Goal: Task Accomplishment & Management: Manage account settings

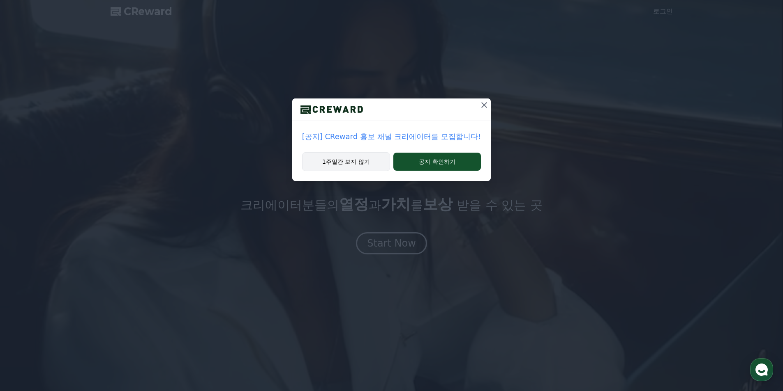
click at [347, 162] on button "1주일간 보지 않기" at bounding box center [346, 161] width 88 height 19
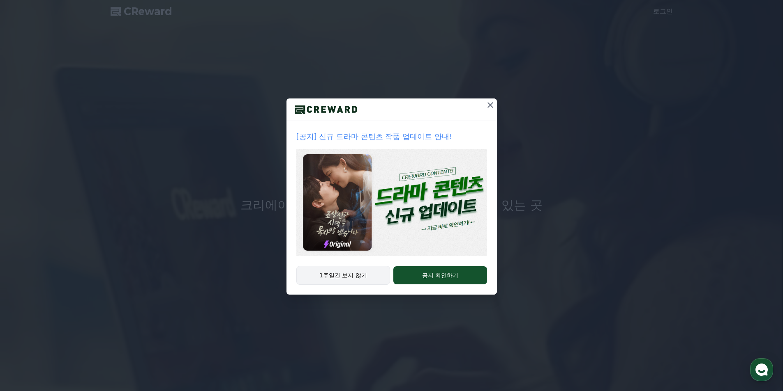
click at [370, 281] on button "1주일간 보지 않기" at bounding box center [343, 275] width 94 height 19
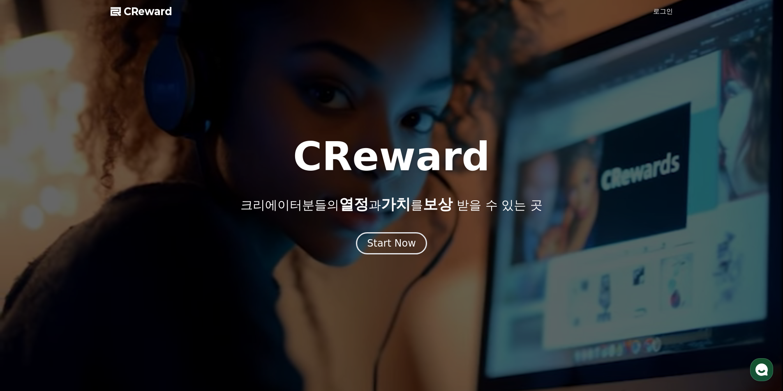
click at [671, 14] on link "로그인" at bounding box center [663, 12] width 20 height 10
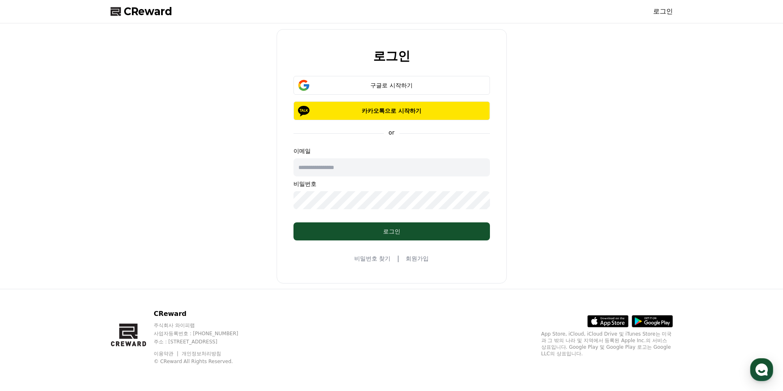
click at [382, 170] on input "text" at bounding box center [391, 168] width 196 height 18
type input "**********"
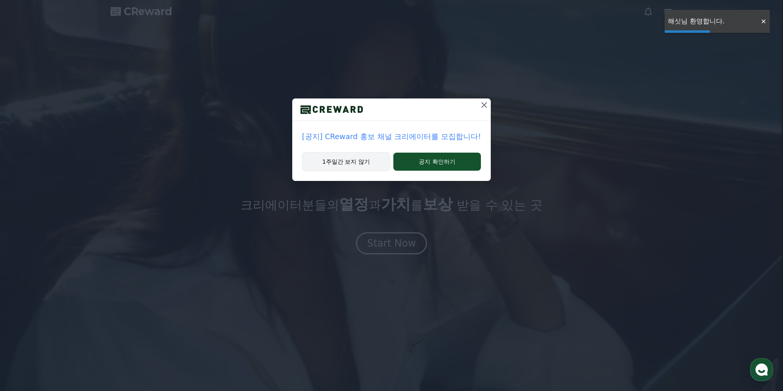
click at [373, 164] on button "1주일간 보지 않기" at bounding box center [346, 161] width 88 height 19
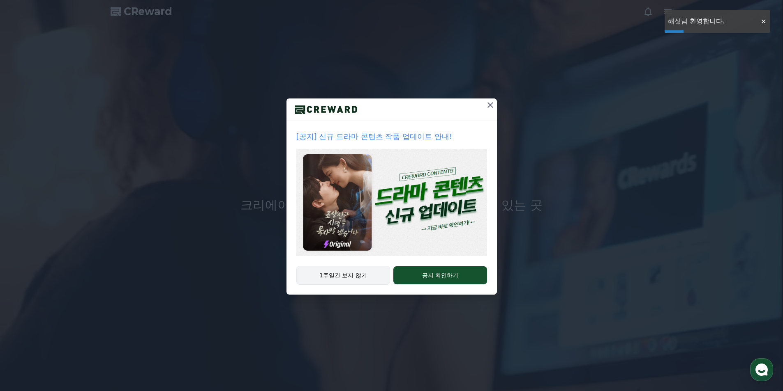
click at [373, 164] on img at bounding box center [391, 202] width 191 height 107
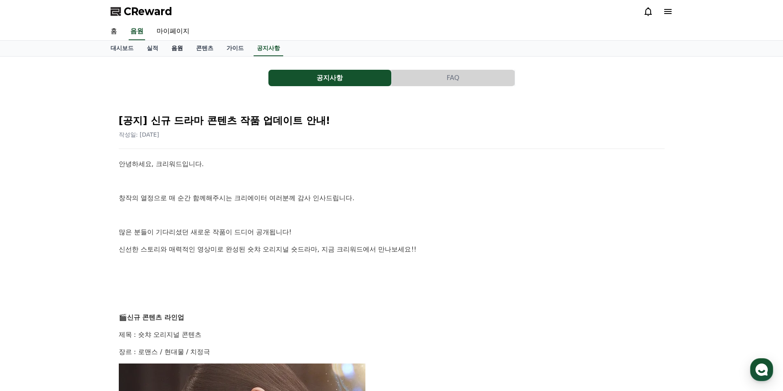
click at [181, 50] on link "음원" at bounding box center [177, 49] width 25 height 16
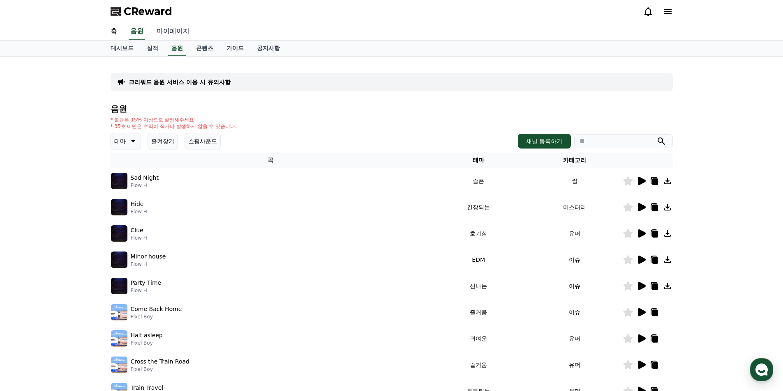
click at [180, 32] on link "마이페이지" at bounding box center [173, 31] width 46 height 17
select select "**********"
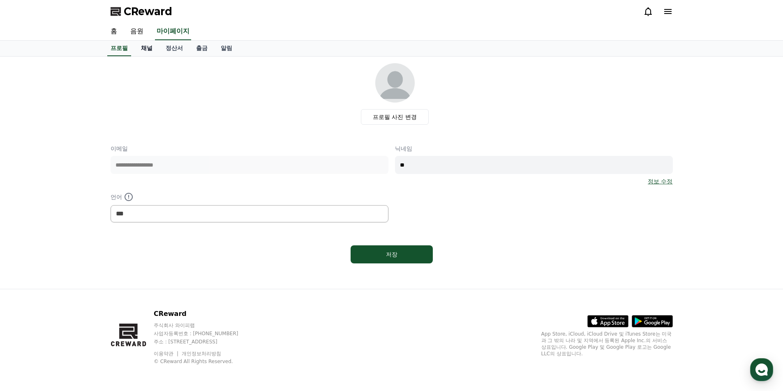
click at [147, 45] on link "채널" at bounding box center [146, 49] width 25 height 16
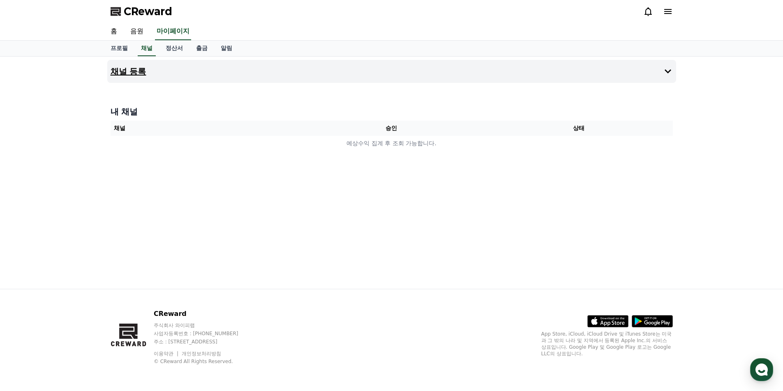
click at [161, 69] on button "채널 등록" at bounding box center [391, 71] width 569 height 23
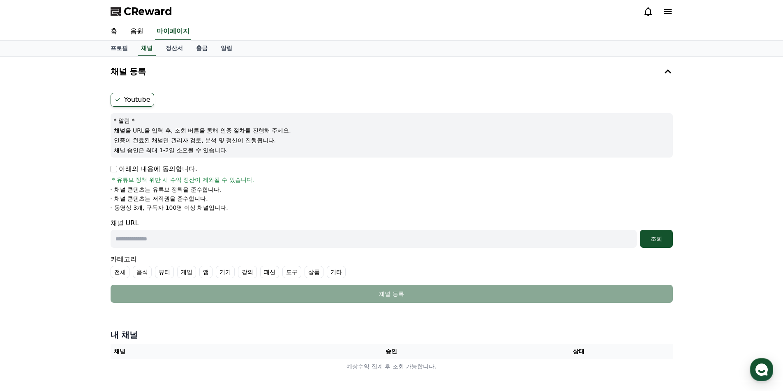
click at [162, 244] on input "text" at bounding box center [374, 239] width 526 height 18
paste input "**********"
type input "**********"
click at [650, 239] on div "조회" at bounding box center [656, 239] width 26 height 8
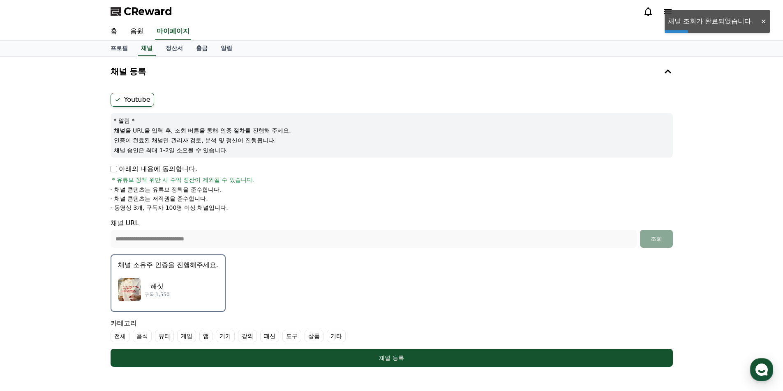
click at [175, 288] on div "해싯 구독 1,550" at bounding box center [168, 290] width 100 height 33
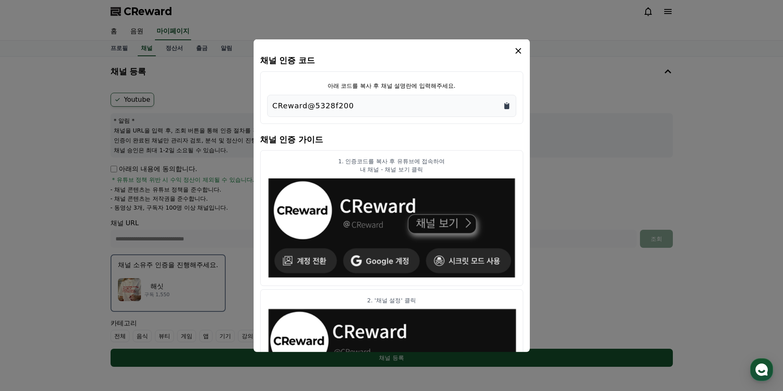
click at [508, 106] on icon "Copy to clipboard" at bounding box center [506, 106] width 5 height 6
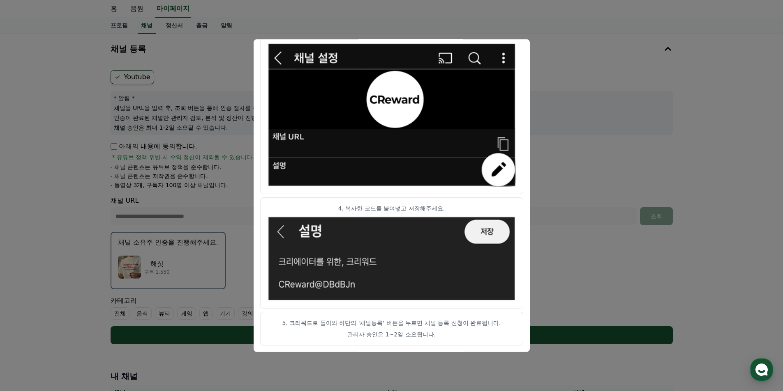
scroll to position [41, 0]
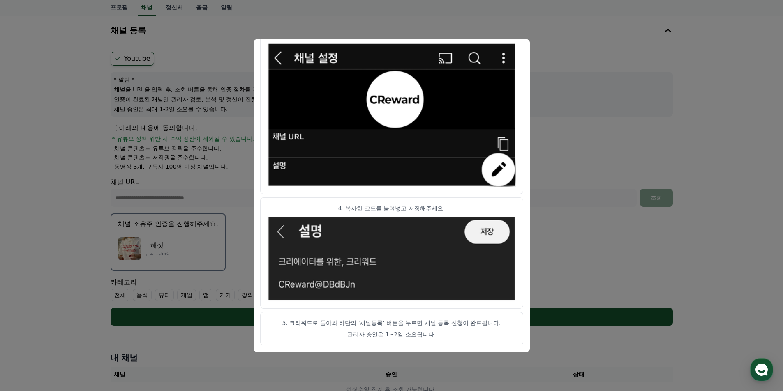
click at [562, 154] on button "close modal" at bounding box center [391, 195] width 783 height 391
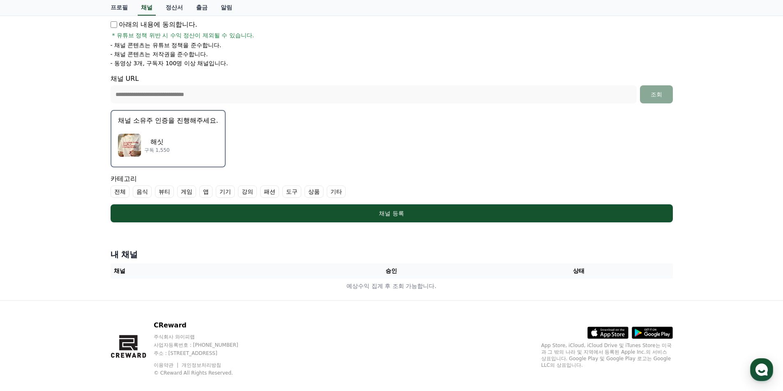
scroll to position [156, 0]
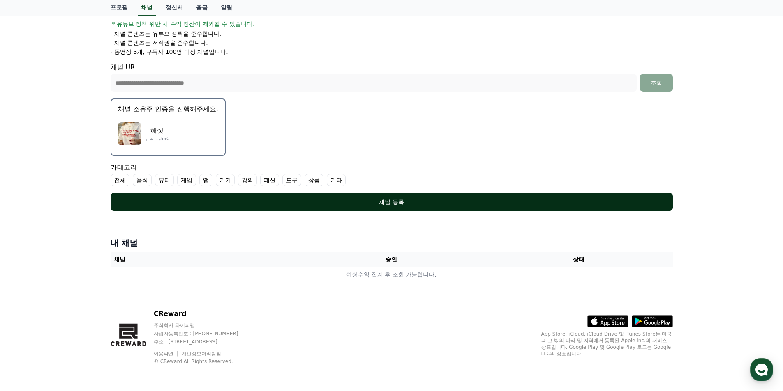
click at [355, 199] on div "채널 등록" at bounding box center [391, 202] width 529 height 8
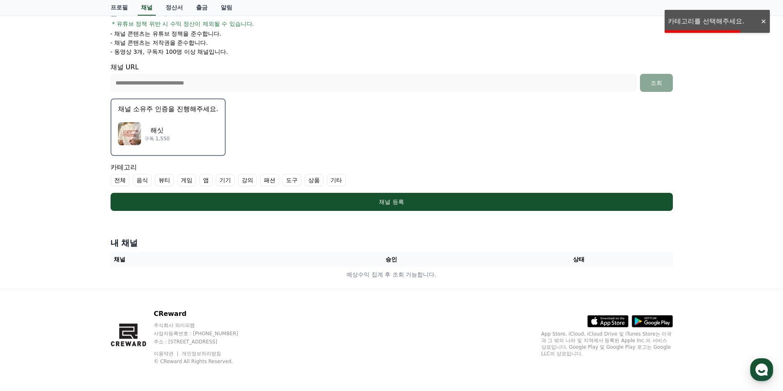
click at [339, 184] on label "기타" at bounding box center [336, 180] width 19 height 12
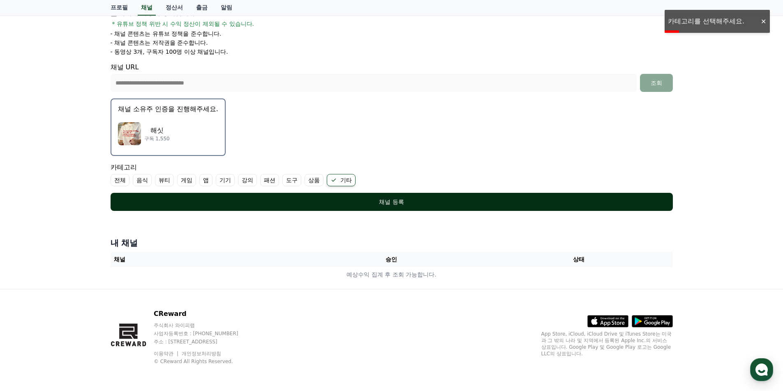
click at [176, 198] on button "채널 등록" at bounding box center [392, 202] width 562 height 18
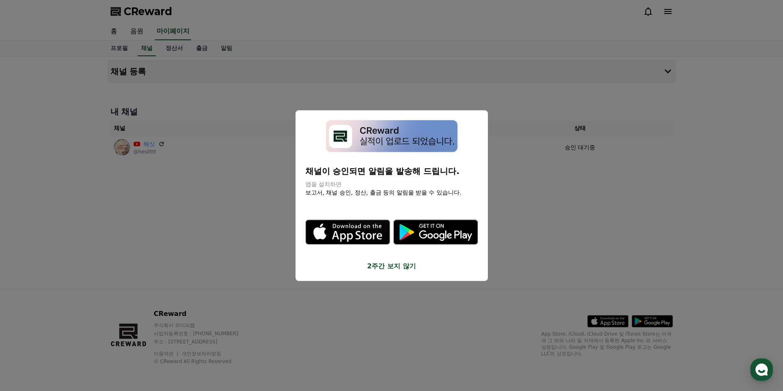
click at [204, 215] on button "close modal" at bounding box center [391, 195] width 783 height 391
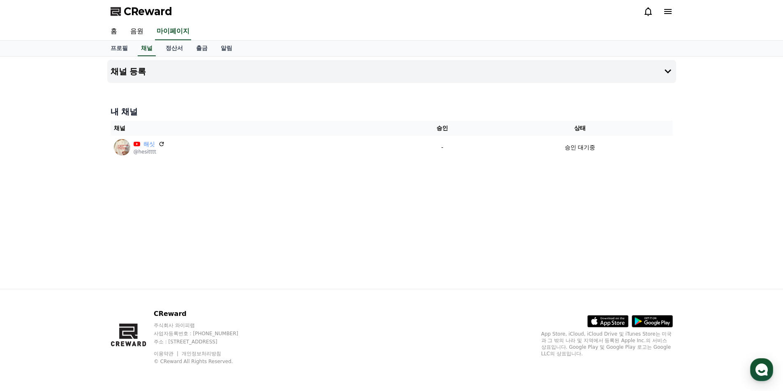
click at [613, 325] on icon at bounding box center [617, 321] width 22 height 12
click at [200, 46] on link "출금" at bounding box center [201, 49] width 25 height 16
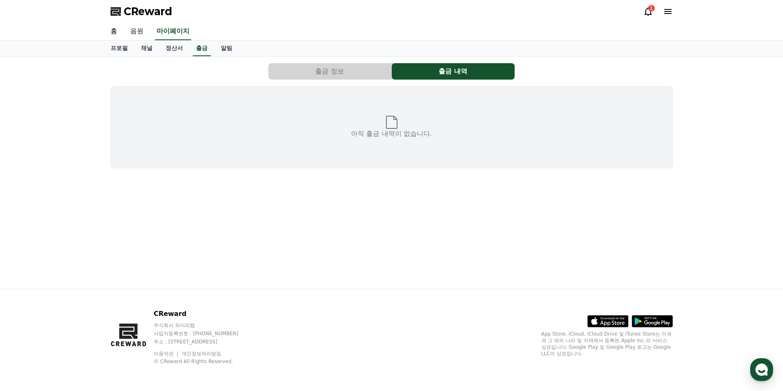
click at [138, 35] on link "음원" at bounding box center [137, 31] width 26 height 17
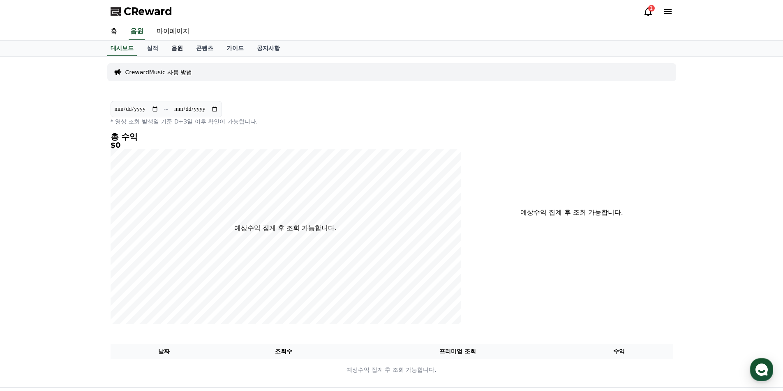
click at [177, 48] on link "음원" at bounding box center [177, 49] width 25 height 16
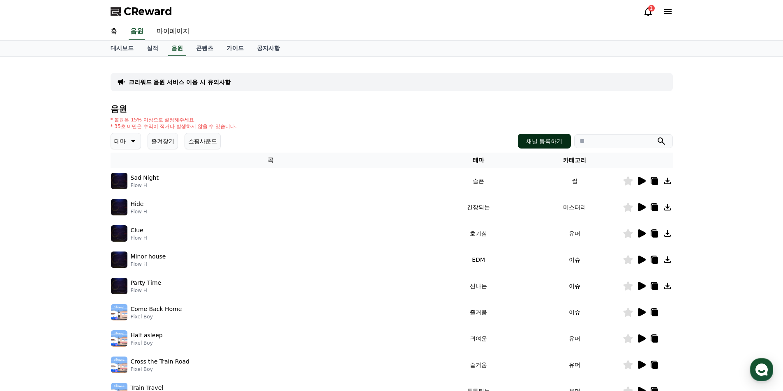
click at [532, 142] on button "채널 등록하기" at bounding box center [544, 141] width 53 height 15
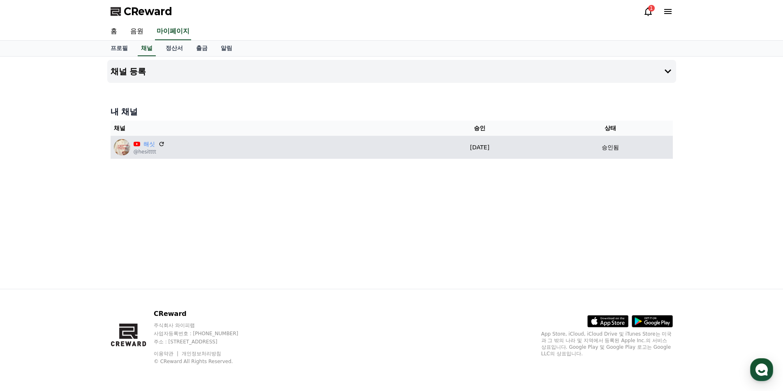
click at [318, 151] on div "해싯 @hesitttt" at bounding box center [261, 147] width 295 height 16
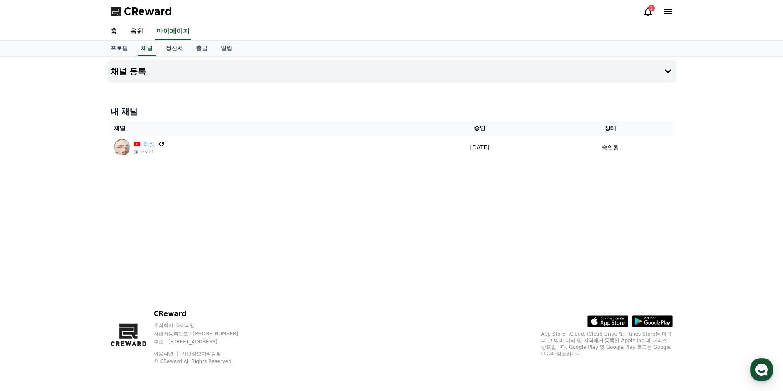
click at [138, 29] on link "음원" at bounding box center [137, 31] width 26 height 17
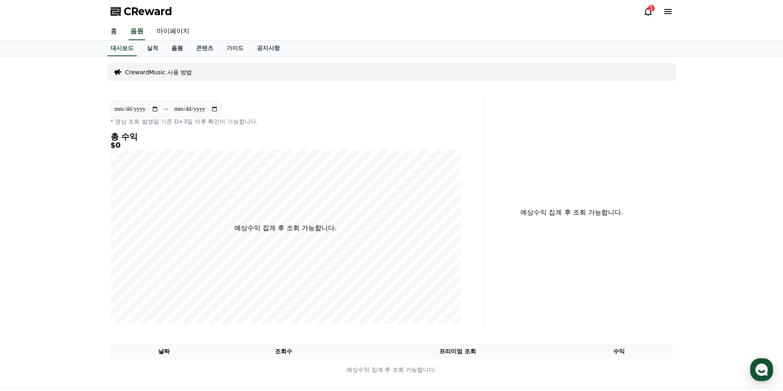
click at [176, 48] on link "음원" at bounding box center [177, 49] width 25 height 16
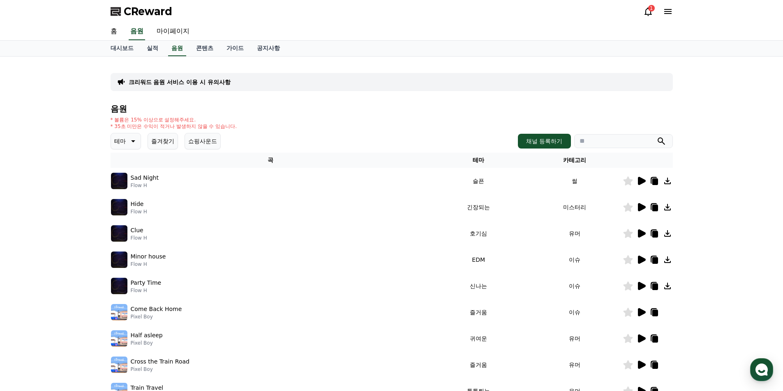
click at [288, 127] on div "* 볼륨은 15% 이상으로 설정해주세요. * 35초 미만은 수익이 적거나 발생하지 않을 수 있습니다." at bounding box center [392, 123] width 562 height 13
click at [638, 181] on icon at bounding box center [642, 181] width 8 height 8
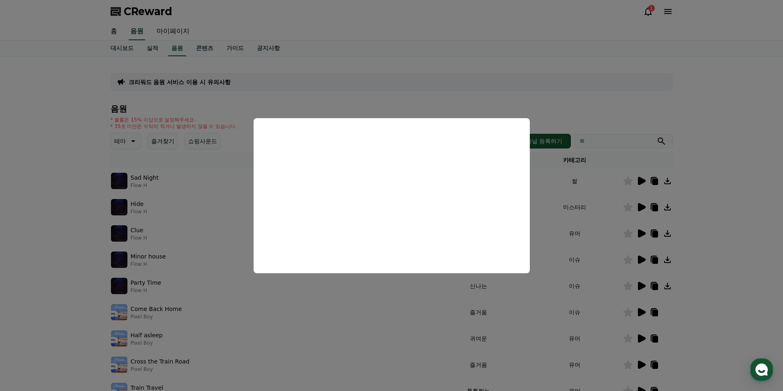
click at [640, 207] on button "close modal" at bounding box center [391, 195] width 783 height 391
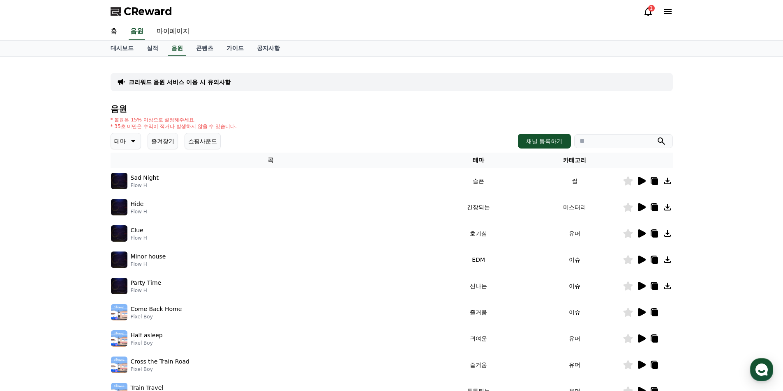
click at [642, 206] on icon at bounding box center [642, 207] width 8 height 8
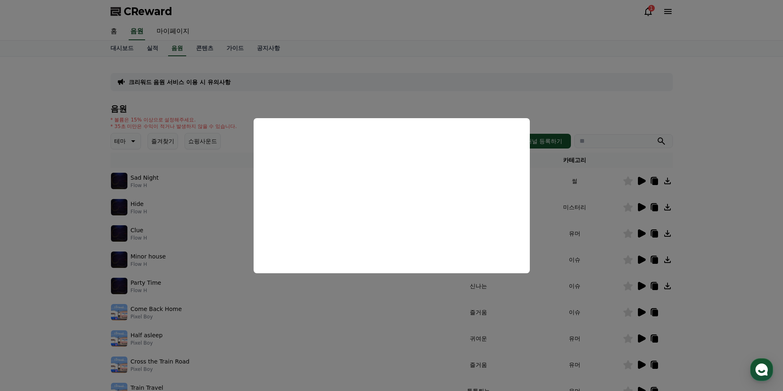
click at [463, 104] on button "close modal" at bounding box center [391, 195] width 783 height 391
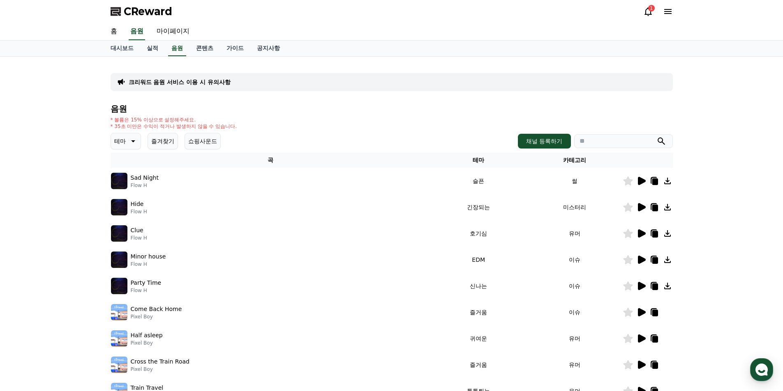
click at [643, 232] on icon at bounding box center [641, 234] width 10 height 10
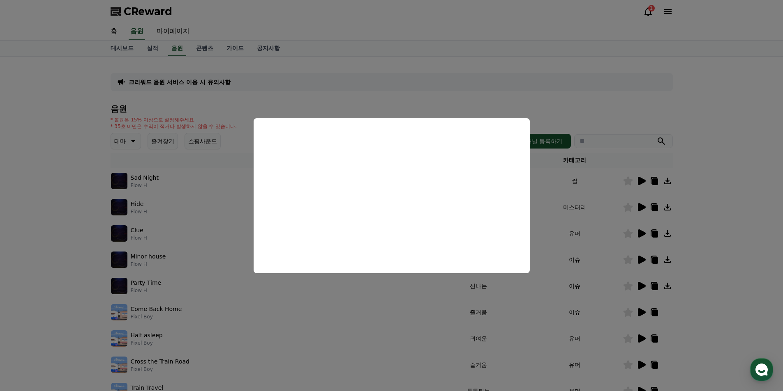
click at [751, 160] on button "close modal" at bounding box center [391, 195] width 783 height 391
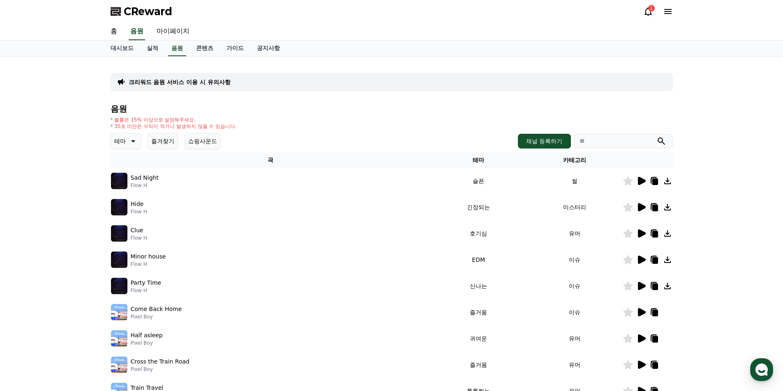
click at [31, 236] on div "크리워드 음원 서비스 이용 시 유의사항 음원 * 볼륨은 15% 이상으로 설정해주세요. * 35초 미만은 수익이 적거나 발생하지 않을 수 있습니…" at bounding box center [391, 255] width 783 height 397
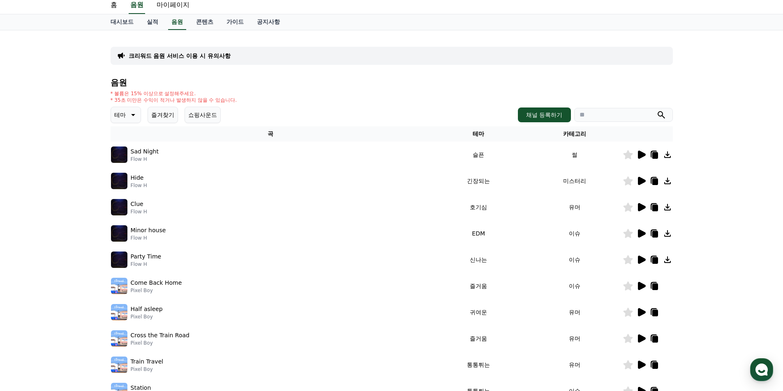
scroll to position [41, 0]
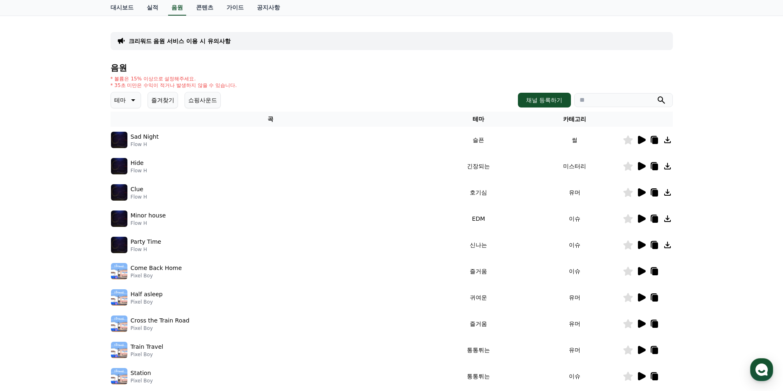
click at [641, 221] on icon at bounding box center [642, 219] width 8 height 8
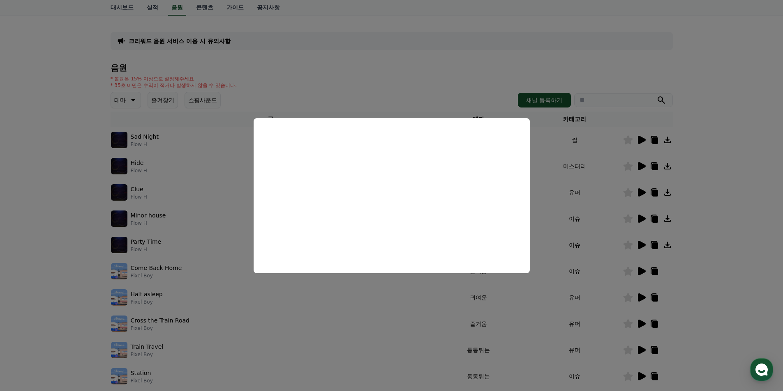
click at [718, 216] on button "close modal" at bounding box center [391, 195] width 783 height 391
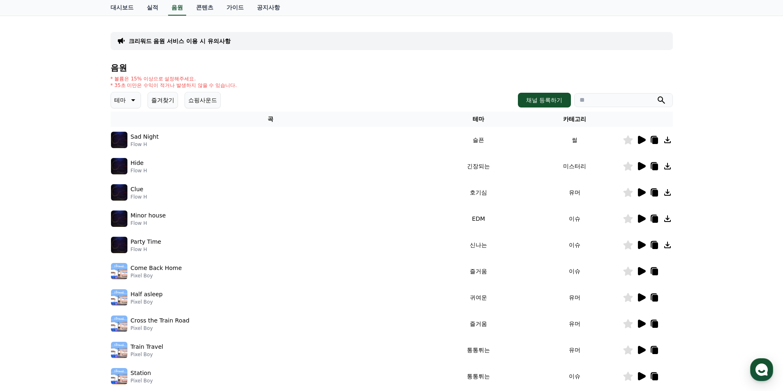
click at [639, 246] on icon at bounding box center [642, 245] width 8 height 8
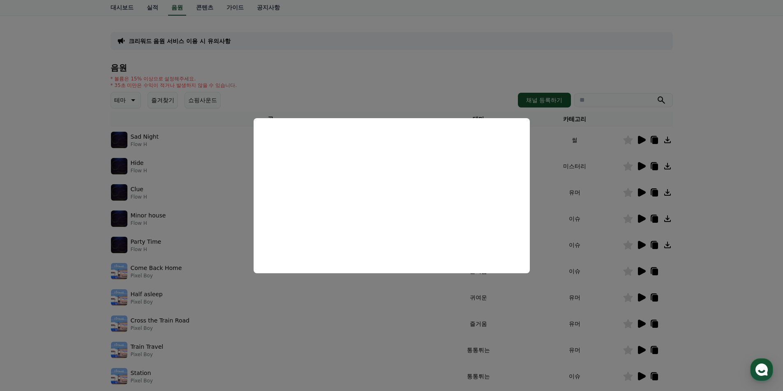
click at [709, 262] on button "close modal" at bounding box center [391, 195] width 783 height 391
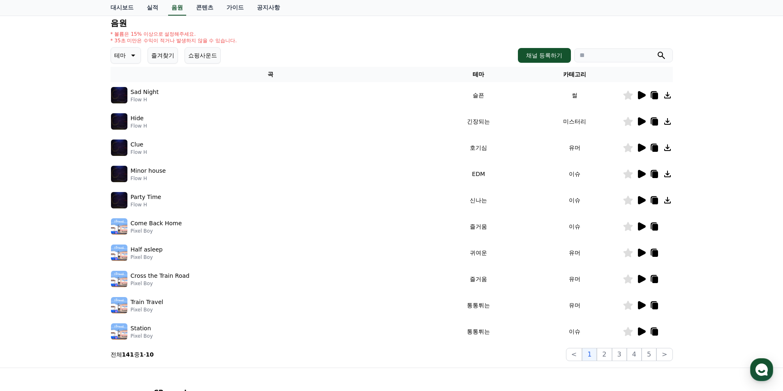
scroll to position [164, 0]
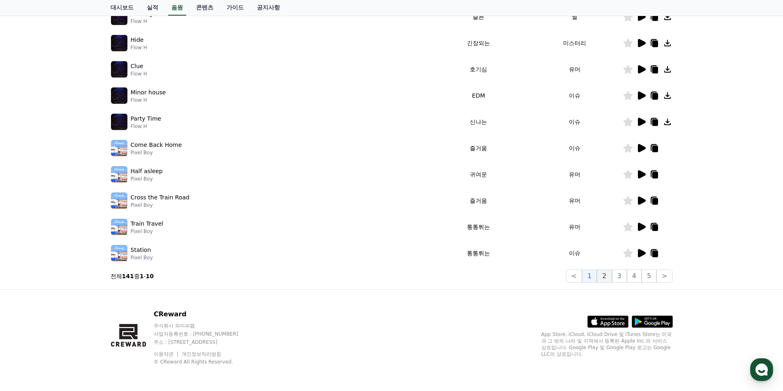
click at [602, 274] on button "2" at bounding box center [603, 276] width 15 height 13
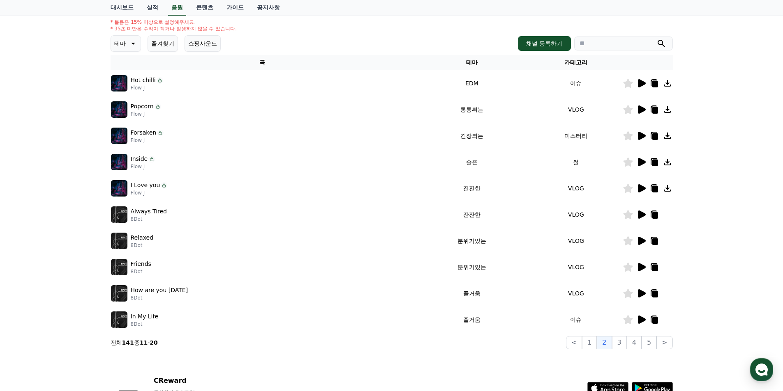
scroll to position [82, 0]
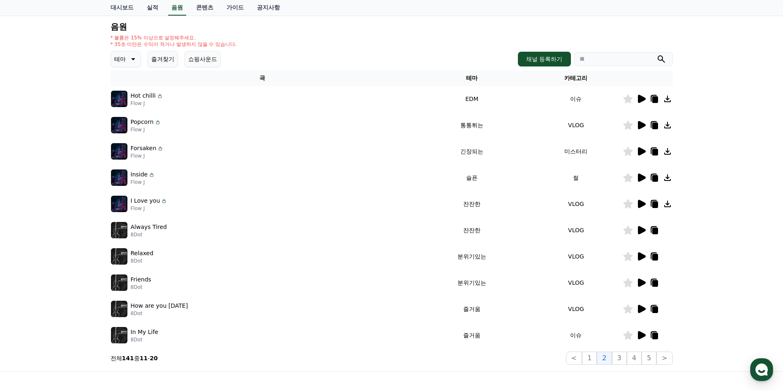
click at [640, 259] on icon at bounding box center [642, 257] width 8 height 8
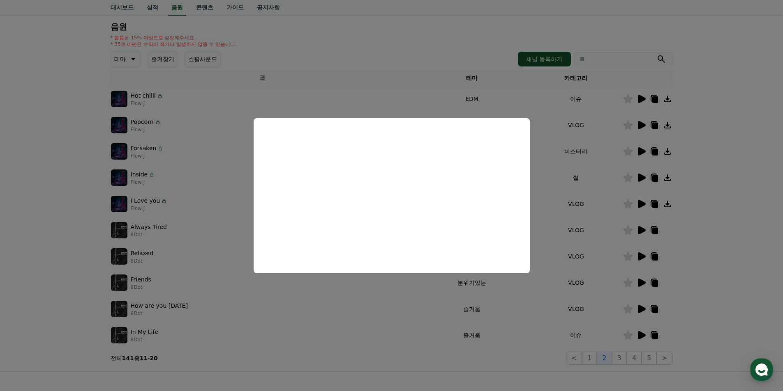
click at [730, 224] on button "close modal" at bounding box center [391, 195] width 783 height 391
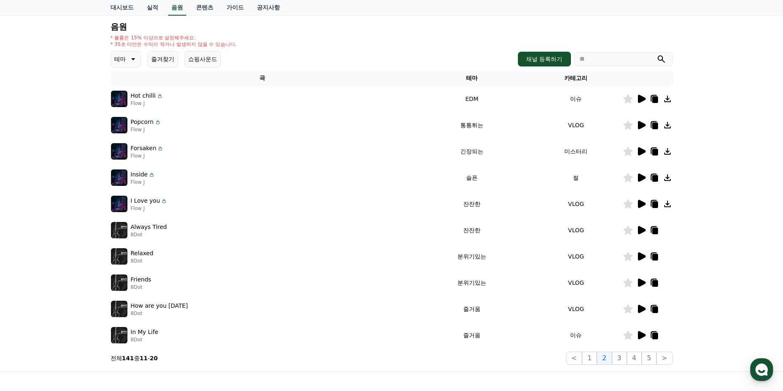
click at [644, 152] on icon at bounding box center [642, 151] width 8 height 8
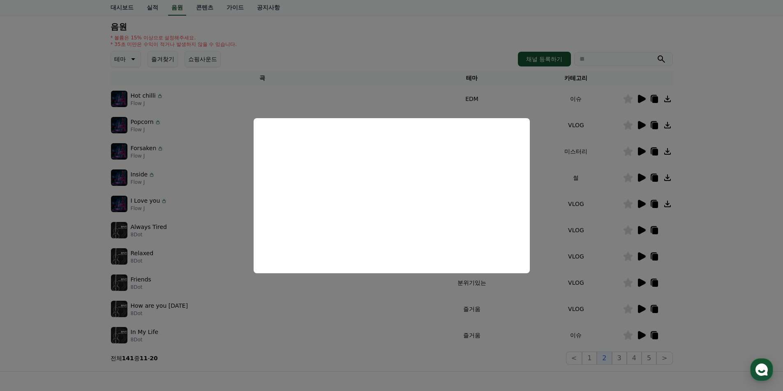
click at [732, 147] on button "close modal" at bounding box center [391, 195] width 783 height 391
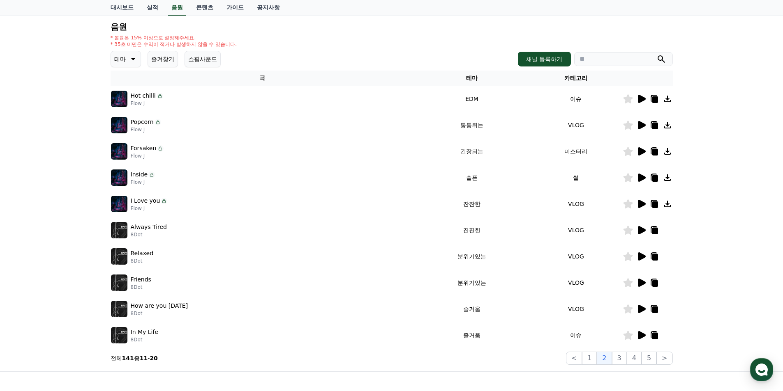
click at [125, 62] on p "테마" at bounding box center [120, 59] width 12 height 12
click at [124, 124] on button "호기심" at bounding box center [124, 124] width 24 height 18
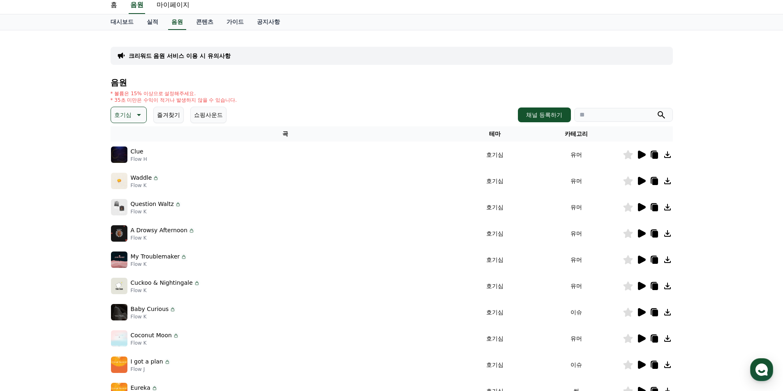
scroll to position [41, 0]
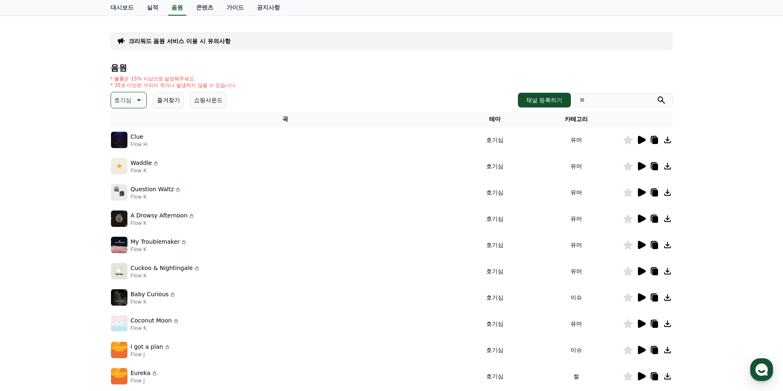
click at [641, 166] on icon at bounding box center [642, 166] width 8 height 8
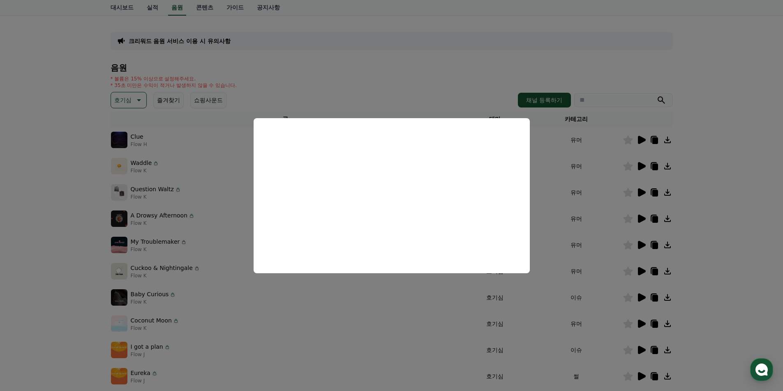
click at [642, 191] on button "close modal" at bounding box center [391, 195] width 783 height 391
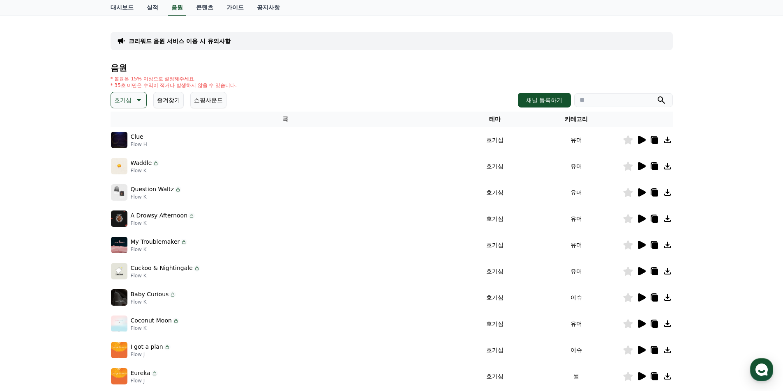
click at [642, 191] on icon at bounding box center [642, 193] width 8 height 8
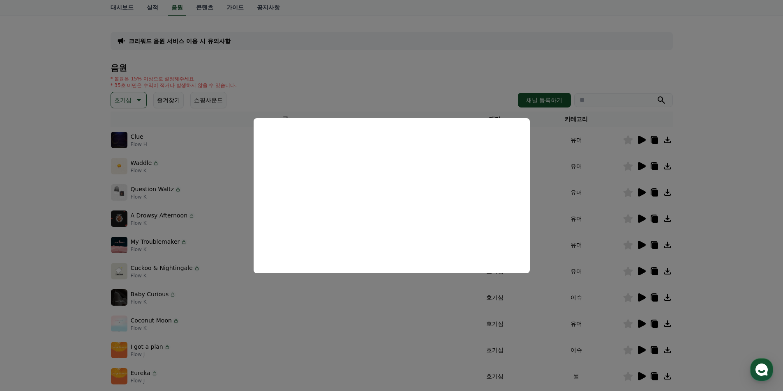
click at [732, 237] on button "close modal" at bounding box center [391, 195] width 783 height 391
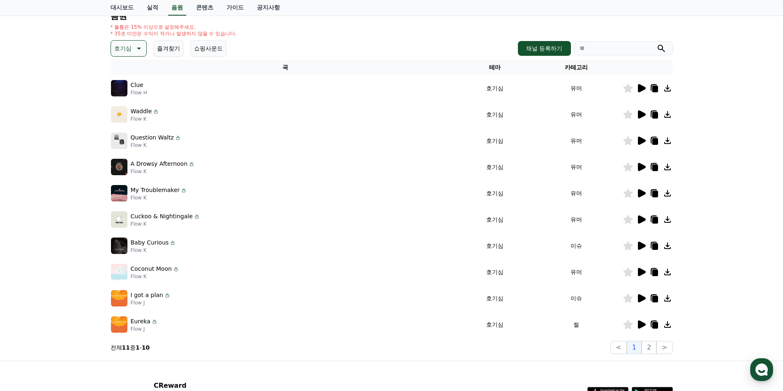
scroll to position [123, 0]
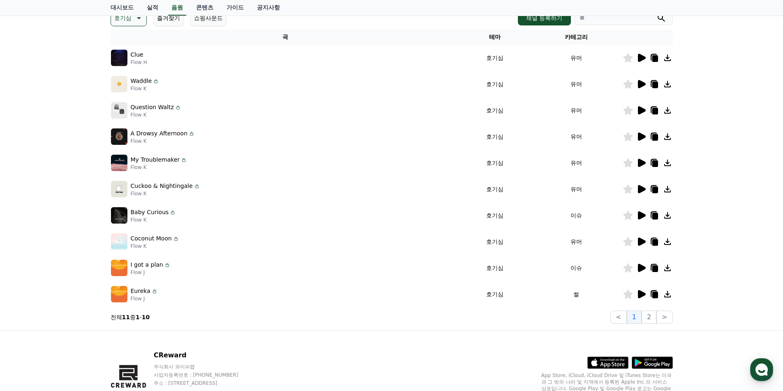
click at [645, 266] on icon at bounding box center [641, 268] width 10 height 10
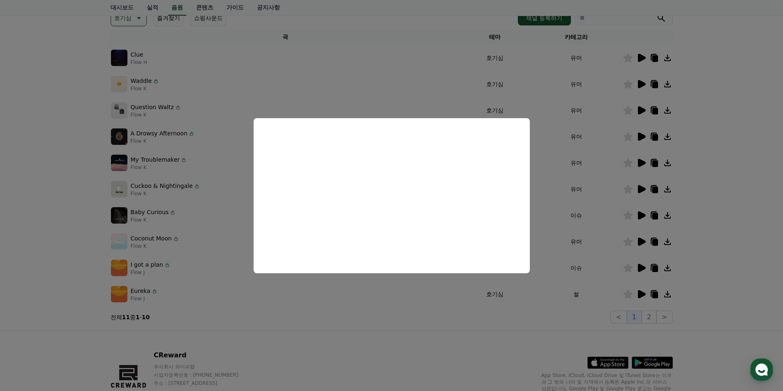
click at [644, 214] on button "close modal" at bounding box center [391, 195] width 783 height 391
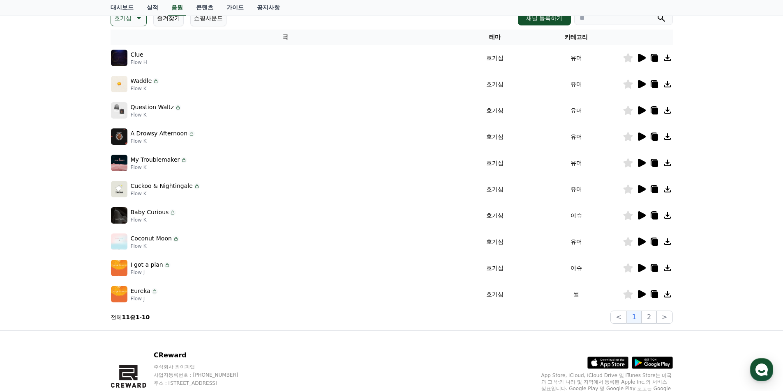
click at [642, 216] on icon at bounding box center [642, 216] width 8 height 8
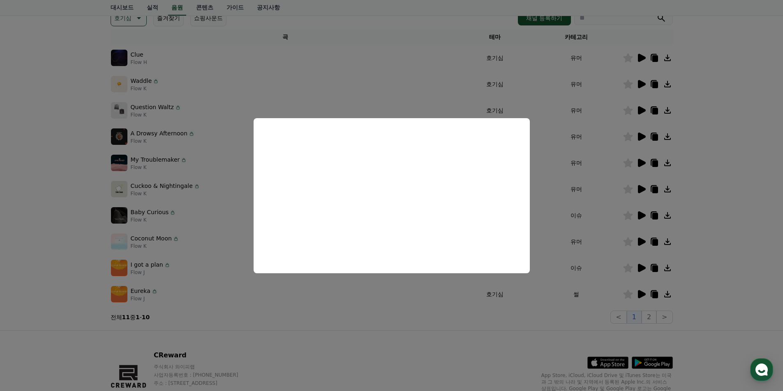
click at [640, 297] on button "close modal" at bounding box center [391, 195] width 783 height 391
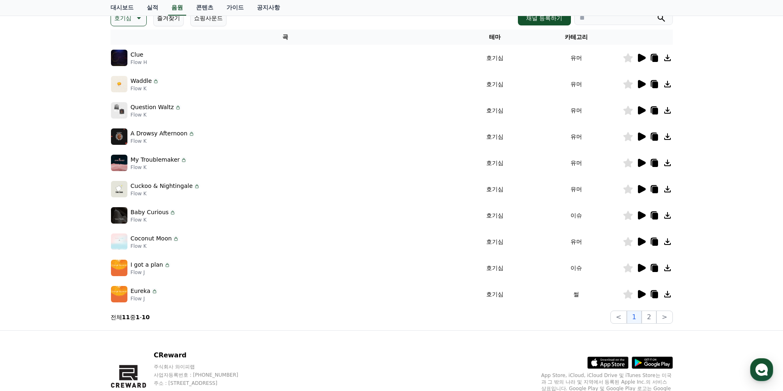
click at [640, 297] on icon at bounding box center [642, 294] width 8 height 8
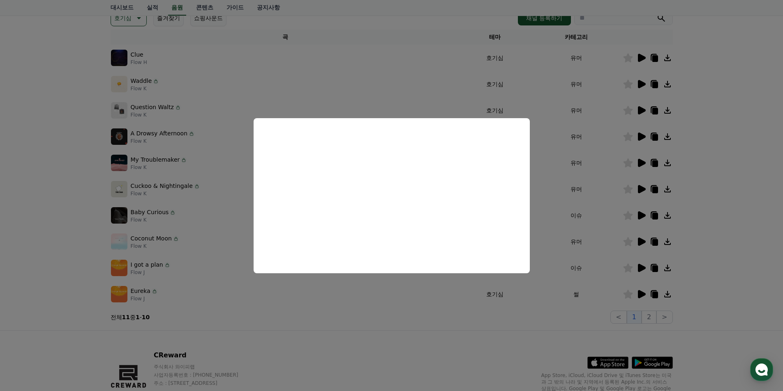
click at [708, 231] on button "close modal" at bounding box center [391, 195] width 783 height 391
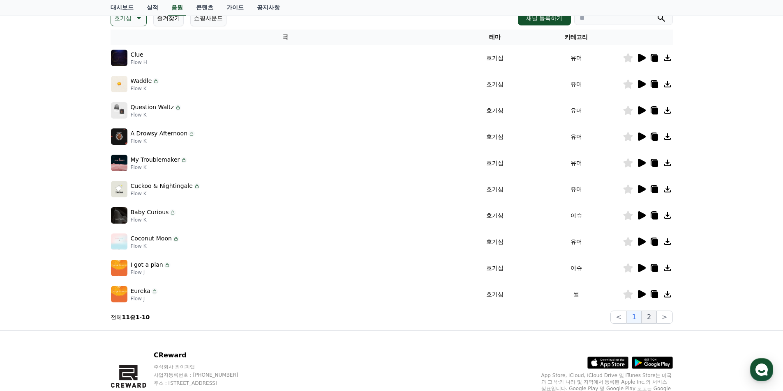
click at [654, 317] on button "2" at bounding box center [648, 317] width 15 height 13
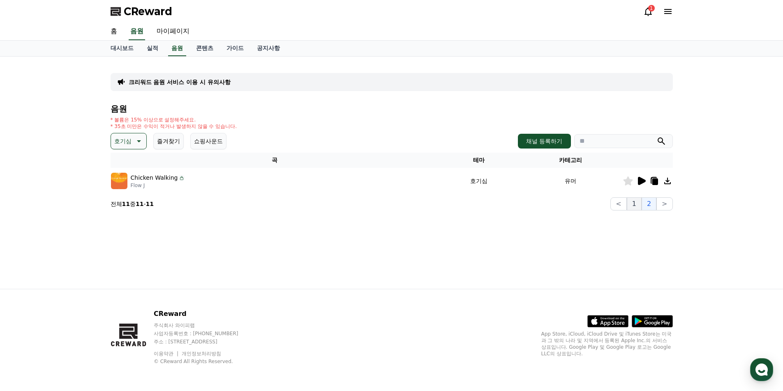
click at [637, 205] on button "1" at bounding box center [633, 204] width 15 height 13
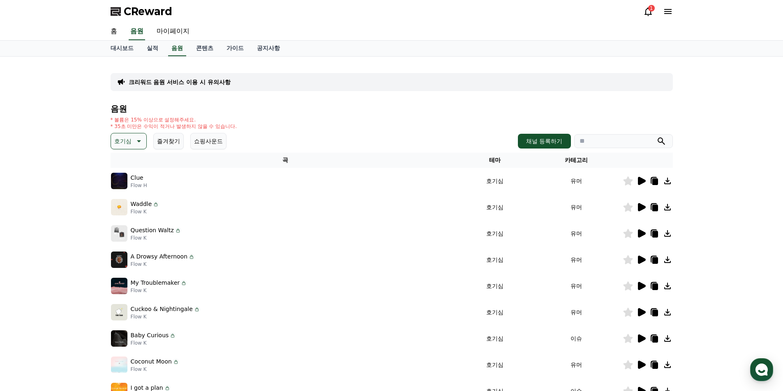
click at [642, 259] on icon at bounding box center [642, 260] width 8 height 8
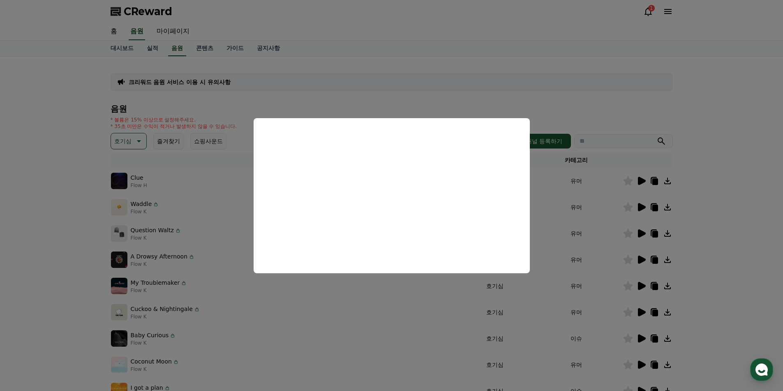
click at [641, 180] on button "close modal" at bounding box center [391, 195] width 783 height 391
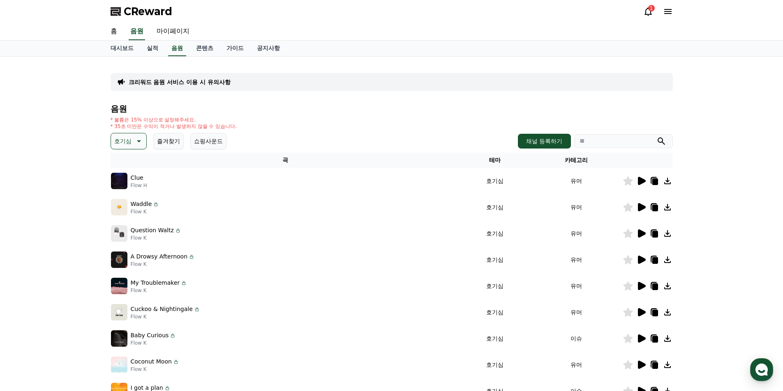
click at [641, 182] on icon at bounding box center [642, 181] width 8 height 8
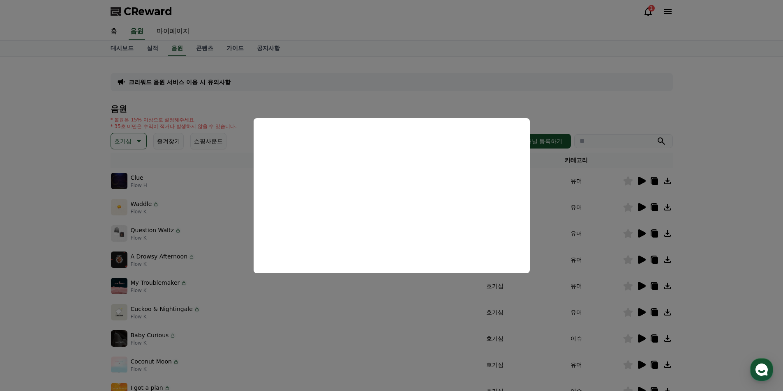
click at [71, 200] on button "close modal" at bounding box center [391, 195] width 783 height 391
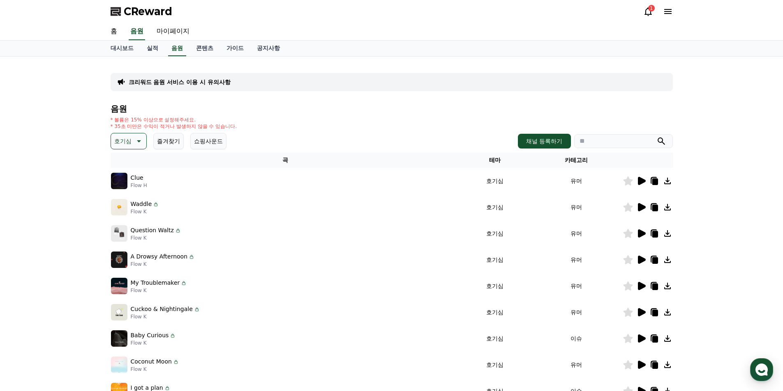
click at [133, 139] on icon at bounding box center [138, 141] width 10 height 10
click at [124, 184] on button "반전" at bounding box center [121, 189] width 18 height 18
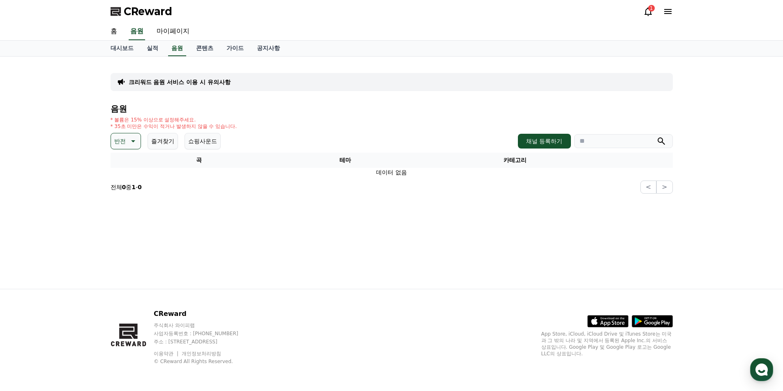
click at [124, 139] on p "반전" at bounding box center [120, 142] width 12 height 12
click at [128, 187] on button "어두운" at bounding box center [124, 186] width 24 height 18
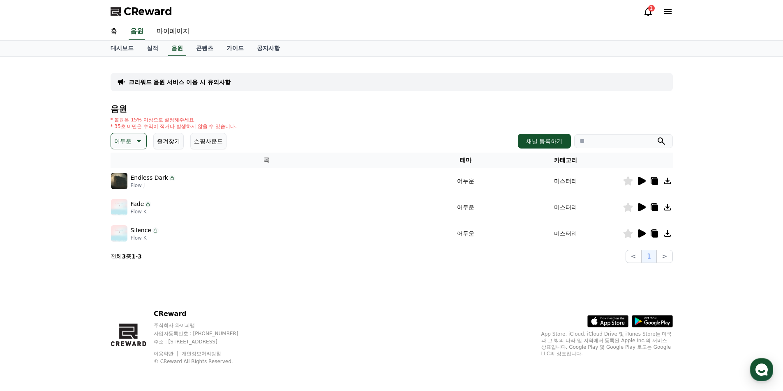
click at [641, 181] on icon at bounding box center [642, 181] width 8 height 8
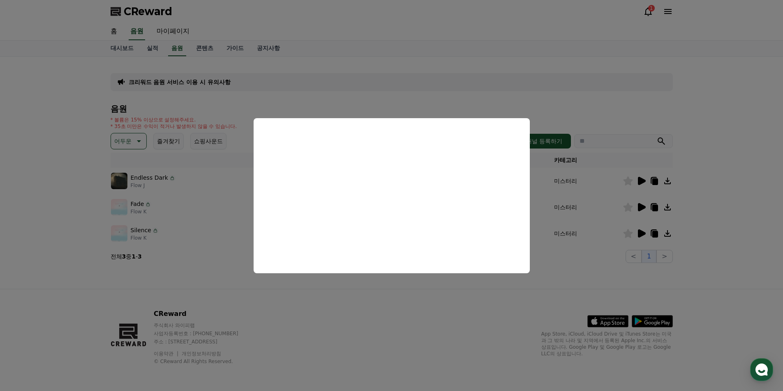
click at [639, 207] on button "close modal" at bounding box center [391, 195] width 783 height 391
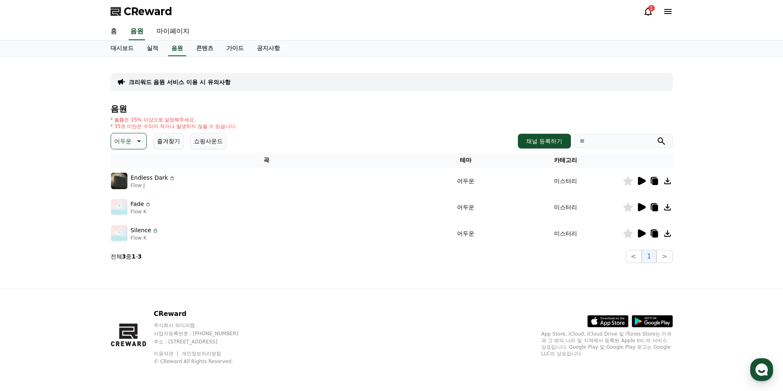
click at [639, 207] on icon at bounding box center [642, 207] width 8 height 8
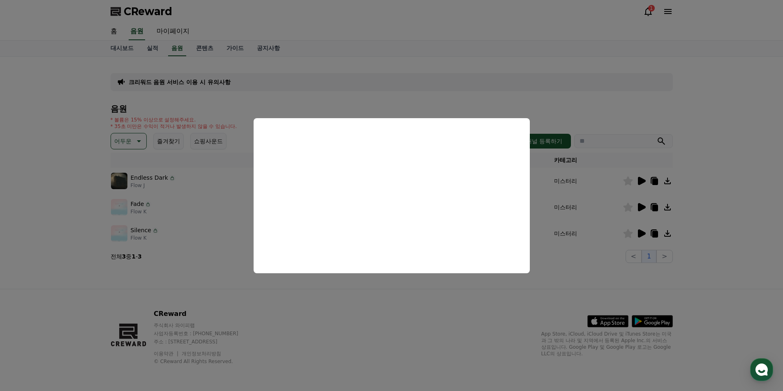
click at [657, 206] on button "close modal" at bounding box center [391, 195] width 783 height 391
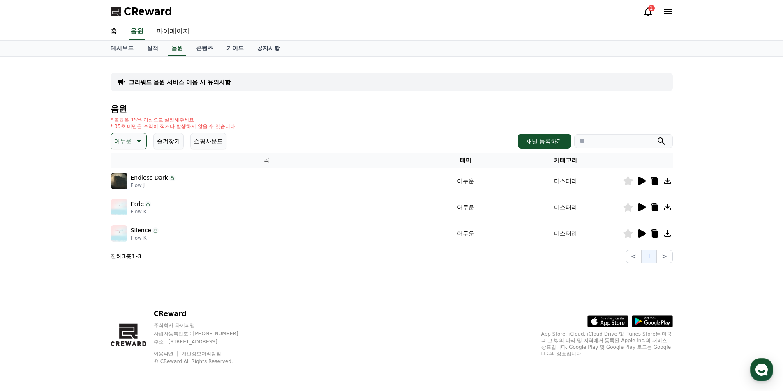
click at [657, 207] on icon at bounding box center [655, 208] width 6 height 7
click at [640, 207] on icon at bounding box center [642, 207] width 8 height 8
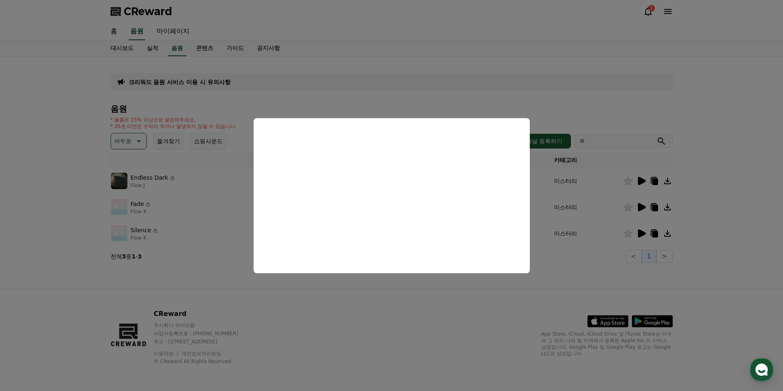
click at [168, 178] on button "close modal" at bounding box center [391, 195] width 783 height 391
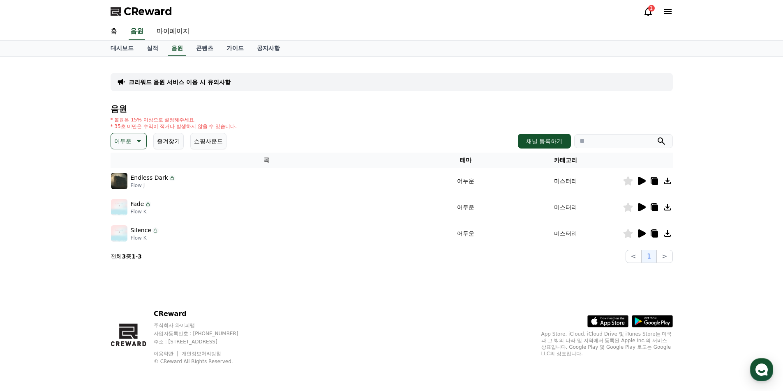
click at [169, 178] on icon at bounding box center [172, 178] width 7 height 7
click at [169, 179] on icon at bounding box center [172, 178] width 7 height 7
click at [640, 205] on icon at bounding box center [642, 207] width 8 height 8
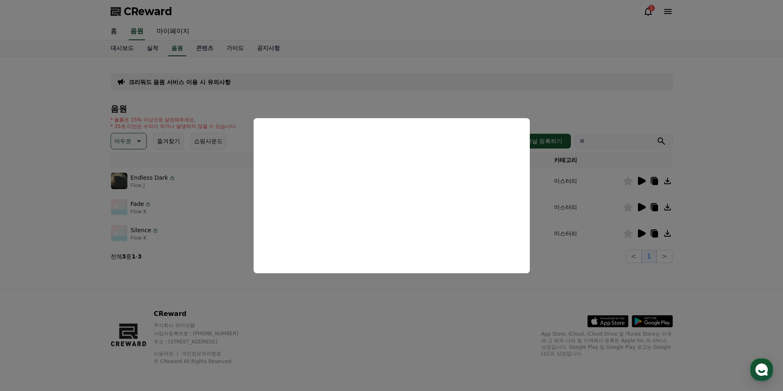
click at [409, 315] on button "close modal" at bounding box center [391, 195] width 783 height 391
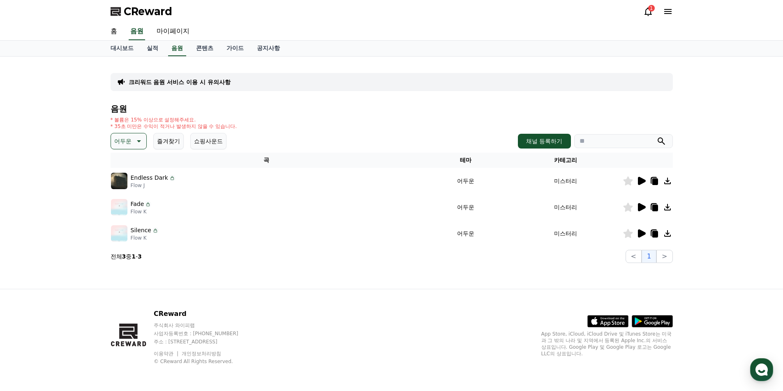
click at [639, 235] on icon at bounding box center [642, 234] width 8 height 8
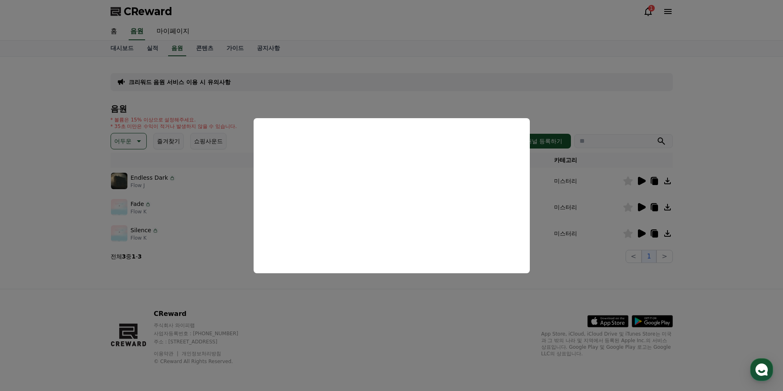
click at [127, 137] on button "close modal" at bounding box center [391, 195] width 783 height 391
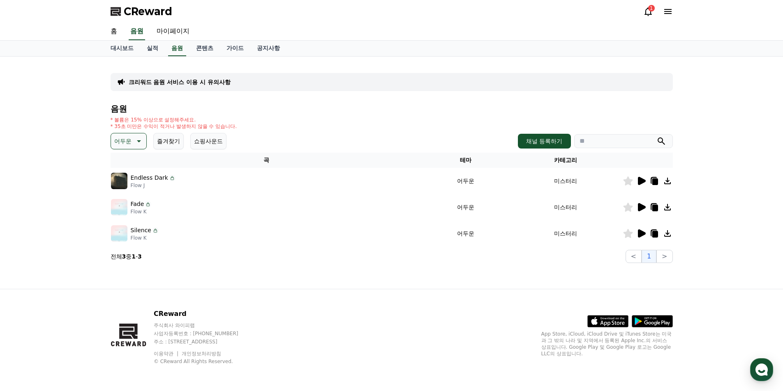
click at [136, 147] on button "어두운" at bounding box center [129, 141] width 36 height 16
click at [128, 209] on button "신나는" at bounding box center [124, 209] width 24 height 18
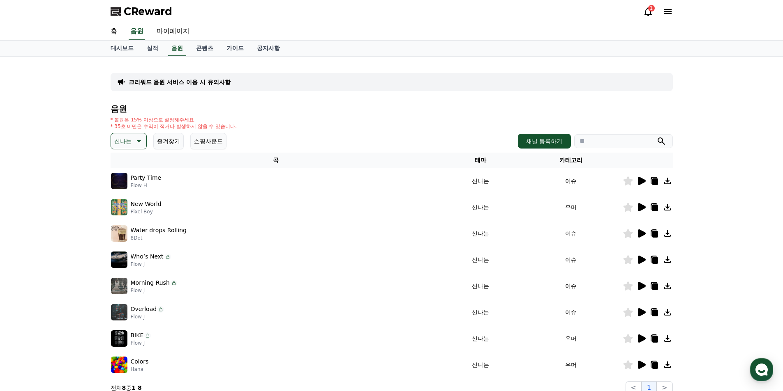
click at [640, 178] on icon at bounding box center [642, 181] width 8 height 8
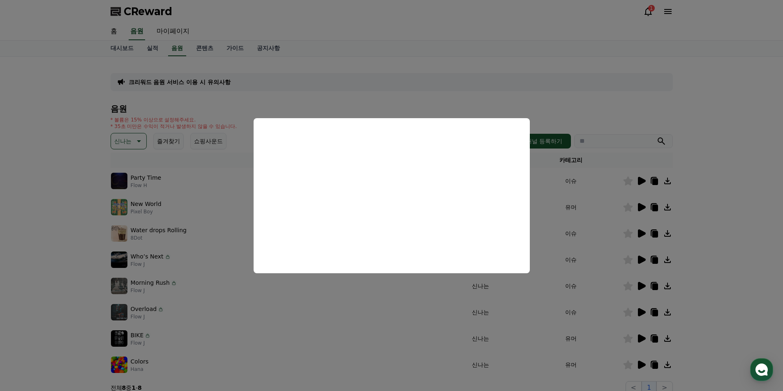
click at [697, 138] on button "close modal" at bounding box center [391, 195] width 783 height 391
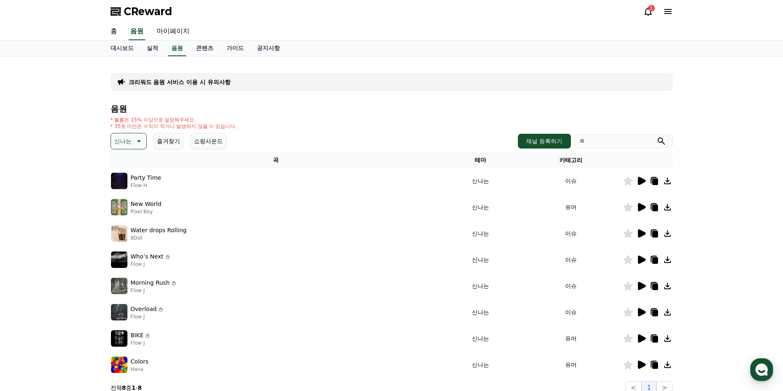
click at [640, 207] on icon at bounding box center [642, 207] width 8 height 8
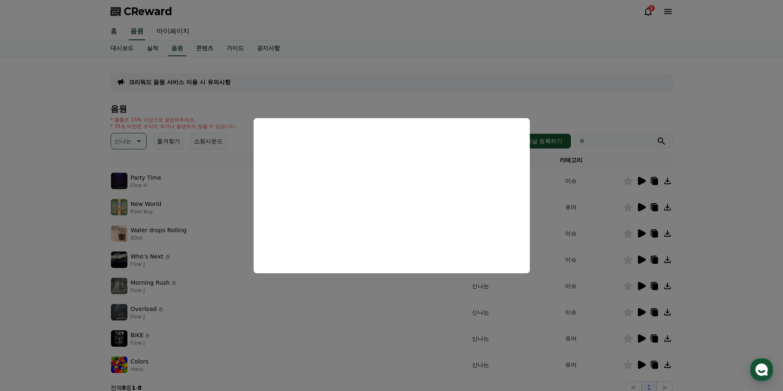
click at [765, 195] on button "close modal" at bounding box center [391, 195] width 783 height 391
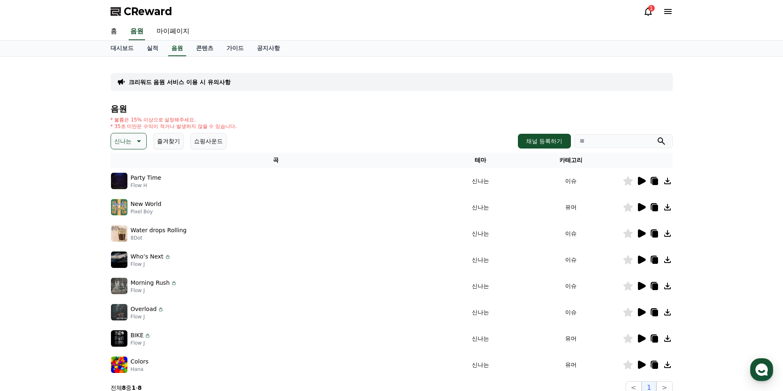
click at [738, 198] on div "크리워드 음원 서비스 이용 시 유의사항 음원 * 볼륨은 15% 이상으로 설정해주세요. * 35초 미만은 수익이 적거나 발생하지 않을 수 있습니…" at bounding box center [391, 229] width 783 height 345
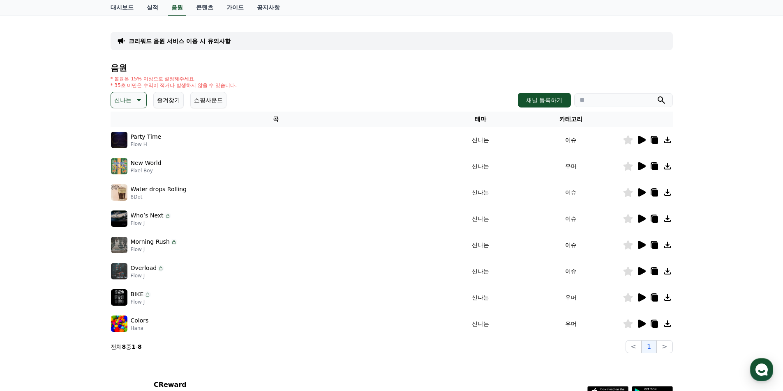
click at [640, 222] on icon at bounding box center [642, 219] width 8 height 8
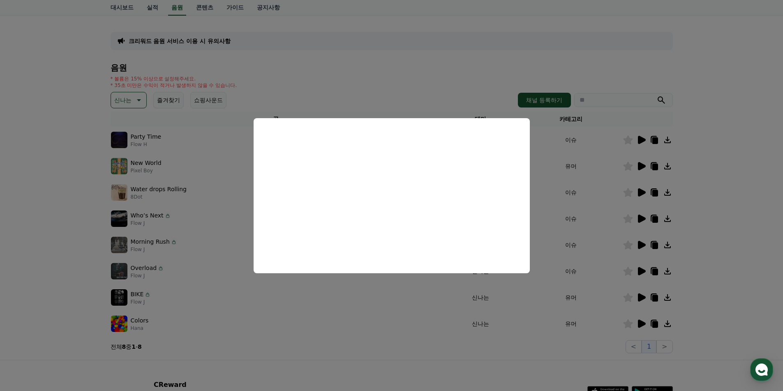
click at [738, 198] on button "close modal" at bounding box center [391, 195] width 783 height 391
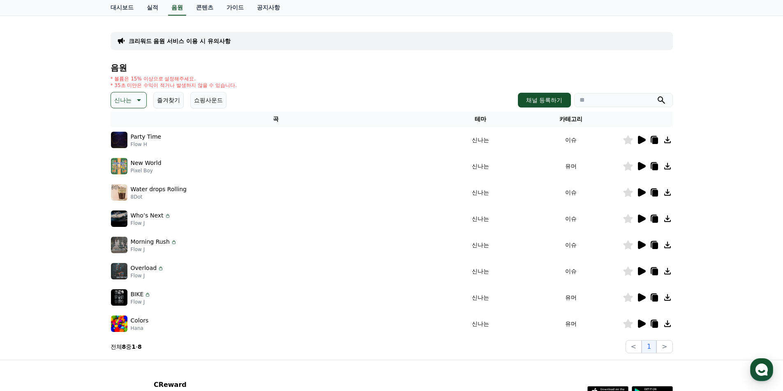
click at [641, 192] on icon at bounding box center [642, 193] width 8 height 8
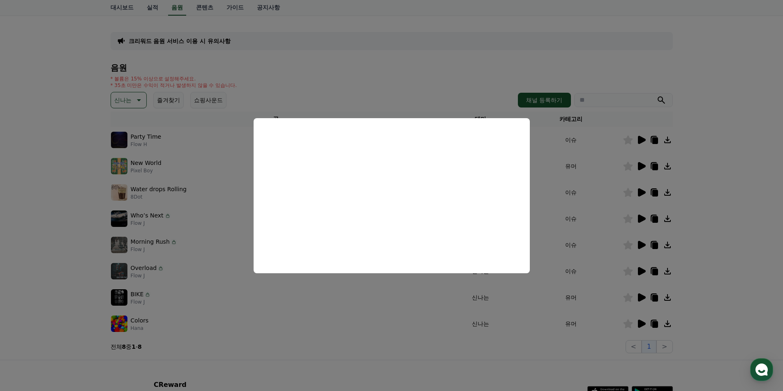
click at [731, 214] on button "close modal" at bounding box center [391, 195] width 783 height 391
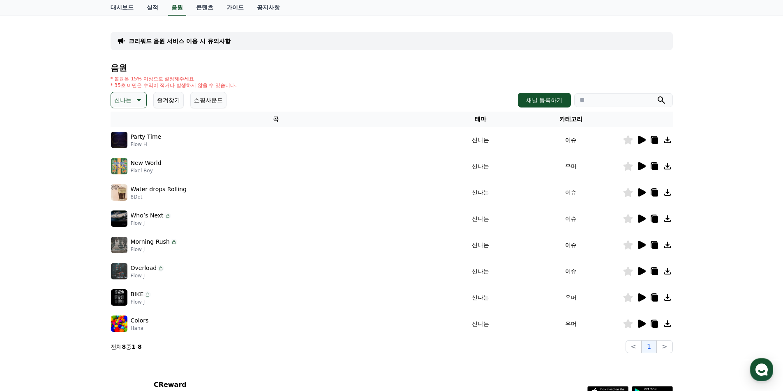
click at [644, 246] on icon at bounding box center [642, 245] width 8 height 8
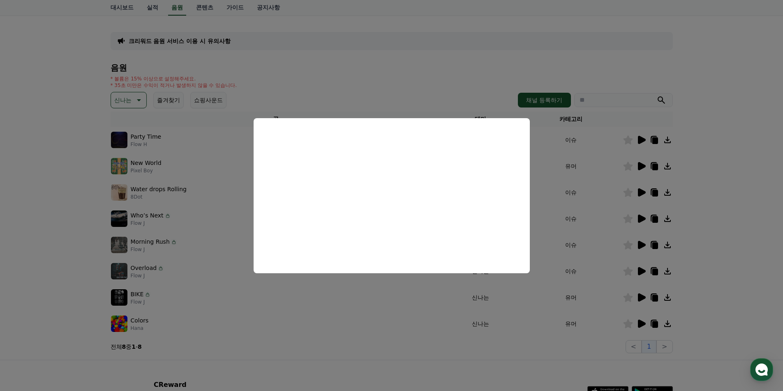
click at [691, 209] on button "close modal" at bounding box center [391, 195] width 783 height 391
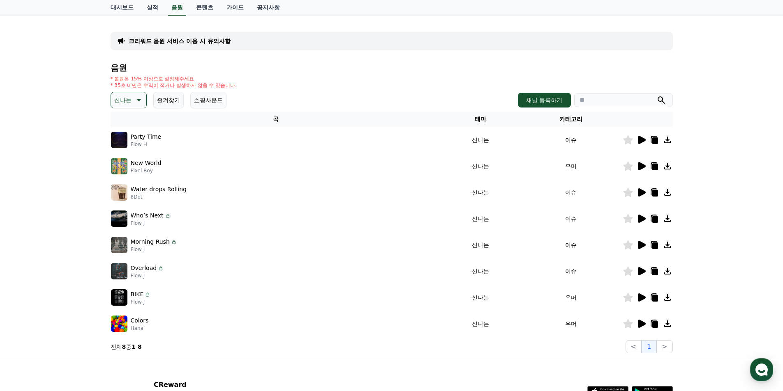
click at [146, 297] on icon at bounding box center [147, 295] width 3 height 2
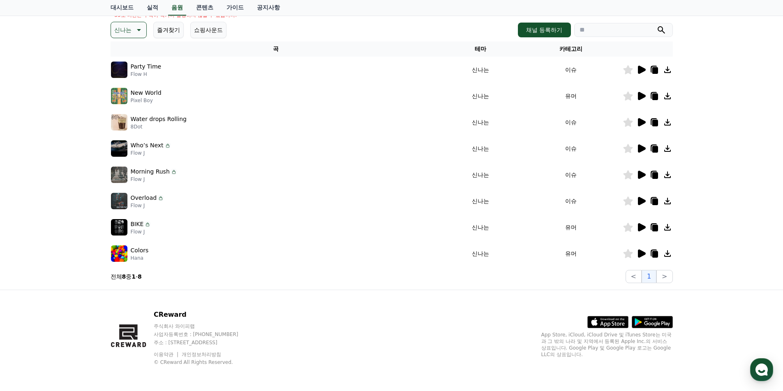
scroll to position [112, 0]
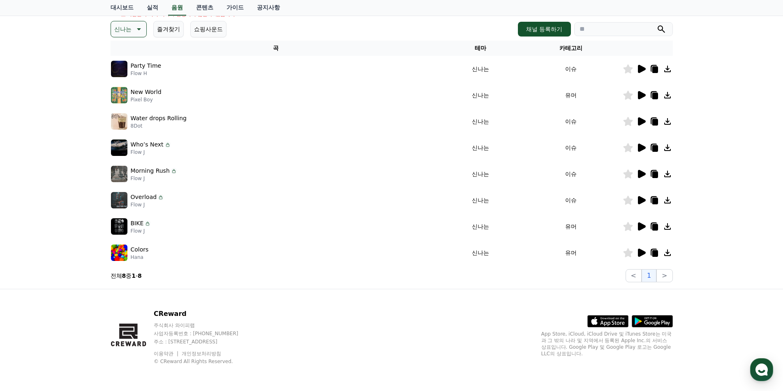
click at [121, 198] on img at bounding box center [119, 200] width 16 height 16
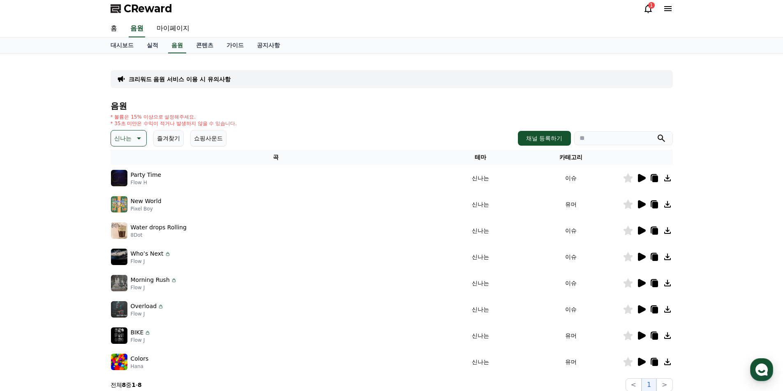
scroll to position [0, 0]
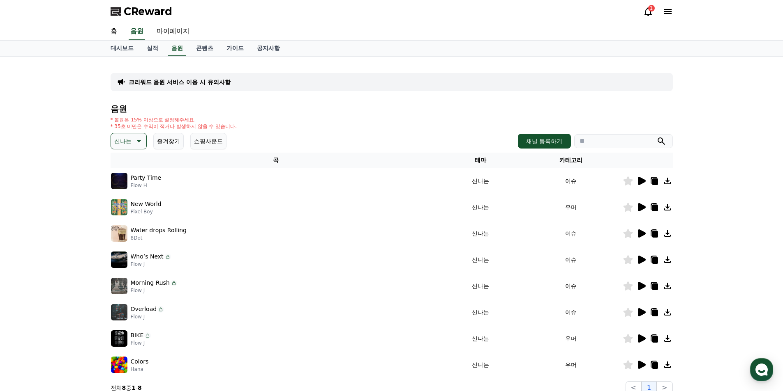
click at [637, 182] on icon at bounding box center [641, 181] width 10 height 10
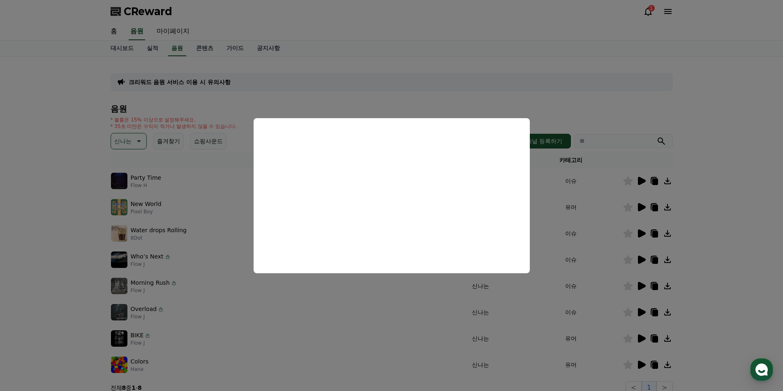
click at [392, 86] on button "close modal" at bounding box center [391, 195] width 783 height 391
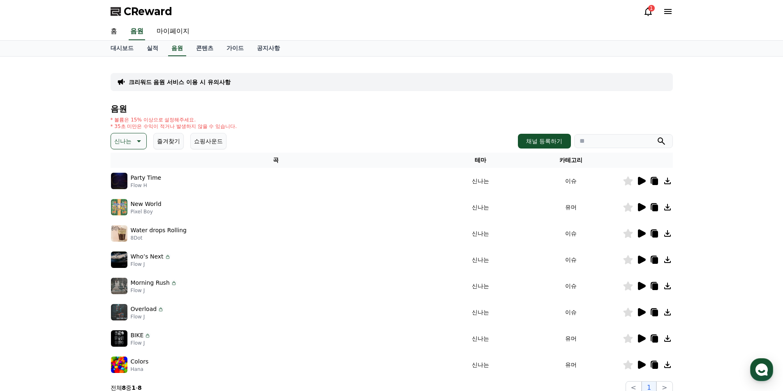
click at [192, 86] on p "크리워드 음원 서비스 이용 시 유의사항" at bounding box center [180, 82] width 102 height 8
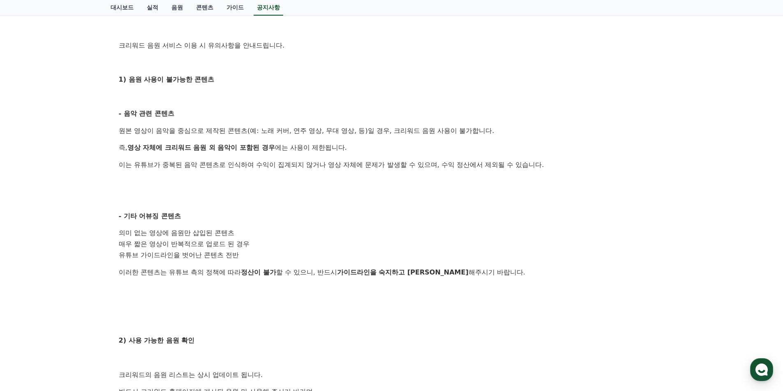
scroll to position [164, 0]
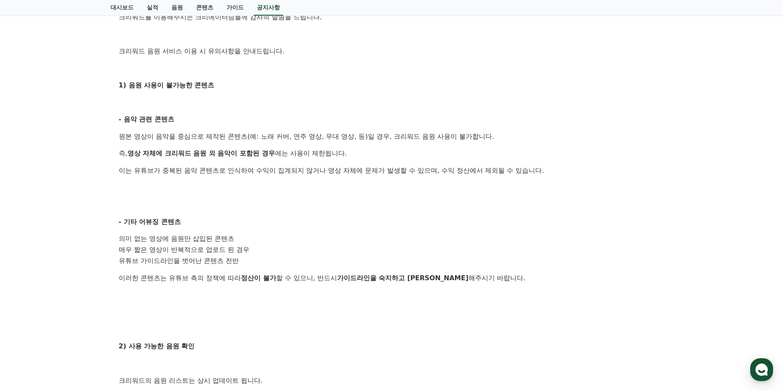
drag, startPoint x: 253, startPoint y: 137, endPoint x: 259, endPoint y: 158, distance: 21.6
click at [259, 158] on div "안녕하세요, 크리워드입니다. 크리워드를 이용해주시는 크리에이터님들께 감사의 말씀을 드립니다. 크리워드 음원 서비스 이용 시 유의사항을 안내드립…" at bounding box center [392, 268] width 546 height 546
click at [275, 175] on p "이는 유튜브가 중복된 음악 콘텐츠로 인식하여 수익이 집계되지 않거나 영상 자체에 문제가 발생할 수 있으며, 수익 정산에서 제외될 수 있습니다." at bounding box center [392, 171] width 546 height 11
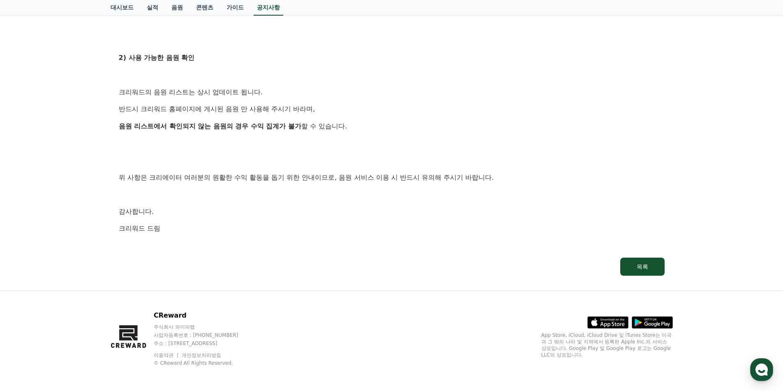
scroll to position [454, 0]
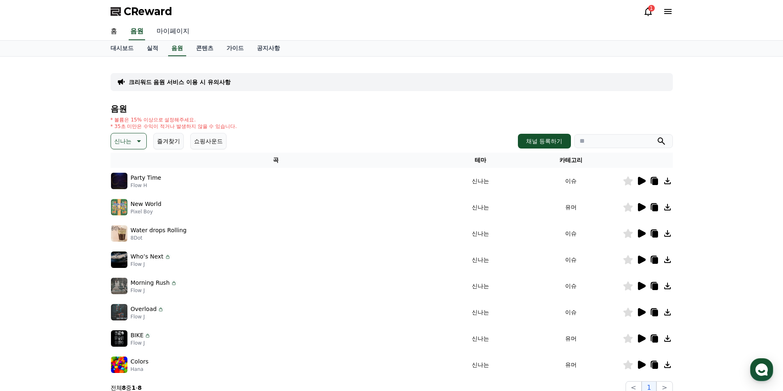
click at [173, 31] on link "마이페이지" at bounding box center [173, 31] width 46 height 17
select select "**********"
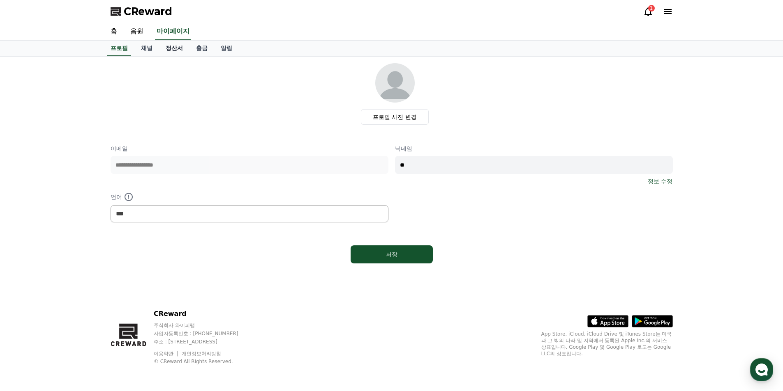
click at [166, 48] on link "정산서" at bounding box center [174, 49] width 30 height 16
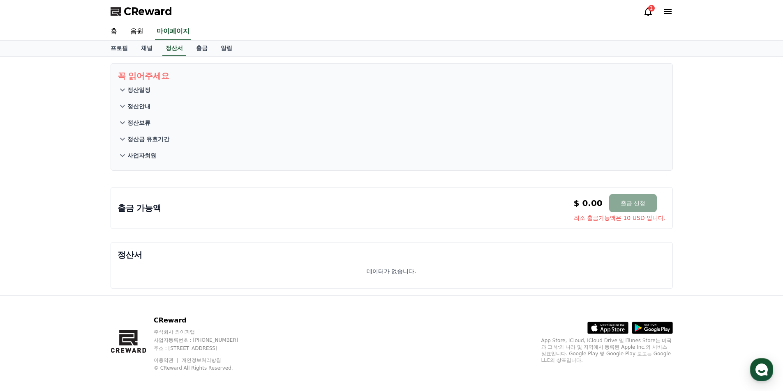
click at [141, 106] on p "정산안내" at bounding box center [138, 106] width 23 height 8
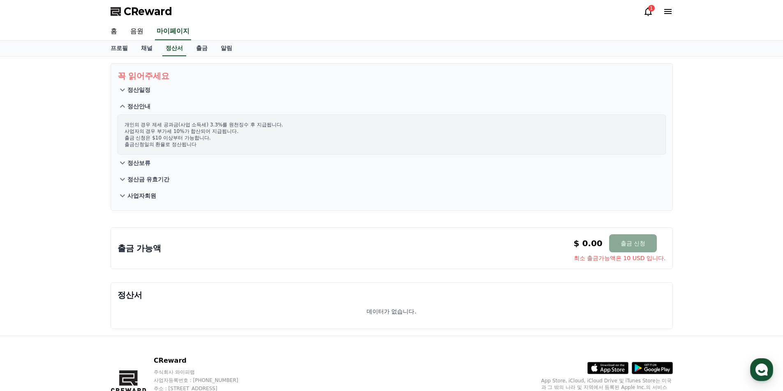
click at [141, 91] on p "정산일정" at bounding box center [138, 90] width 23 height 8
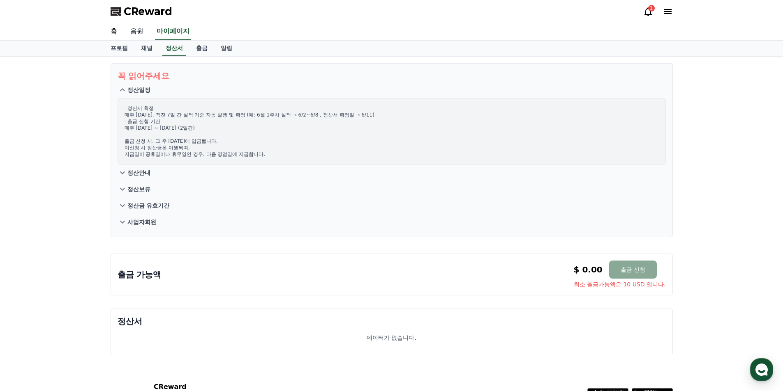
click at [143, 35] on link "음원" at bounding box center [137, 31] width 26 height 17
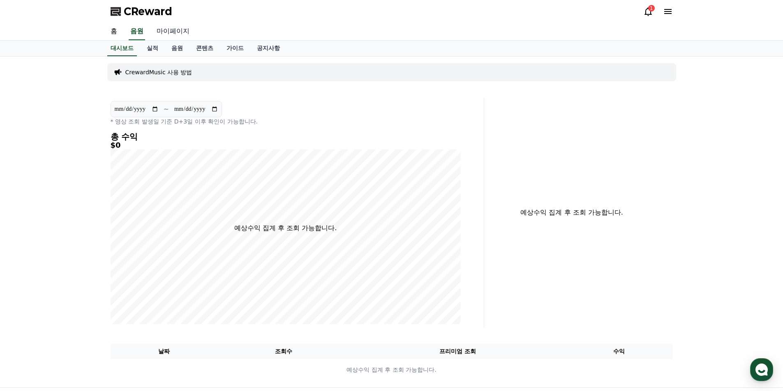
click at [168, 34] on link "마이페이지" at bounding box center [173, 31] width 46 height 17
select select "**********"
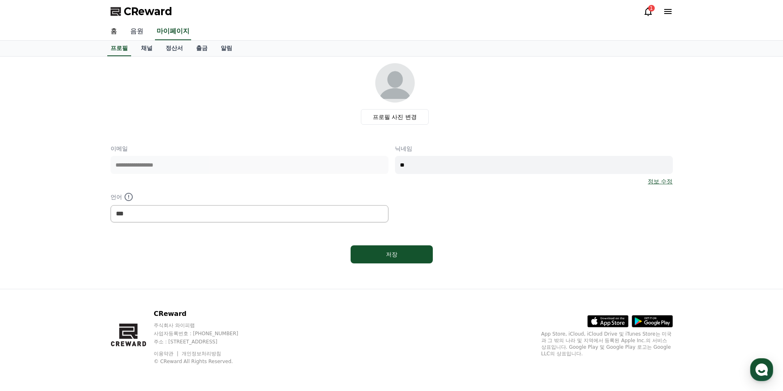
click at [136, 34] on link "음원" at bounding box center [137, 31] width 26 height 17
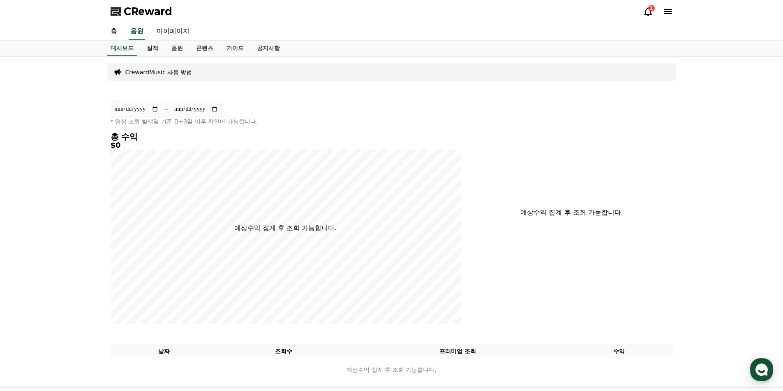
click at [152, 47] on link "실적" at bounding box center [152, 49] width 25 height 16
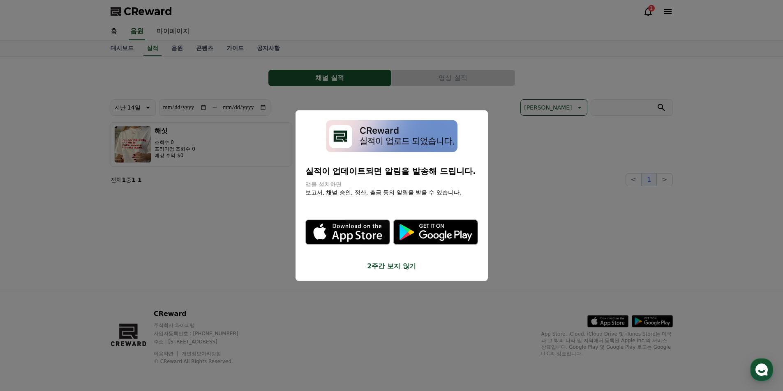
click at [393, 264] on button "2주간 보지 않기" at bounding box center [391, 267] width 173 height 10
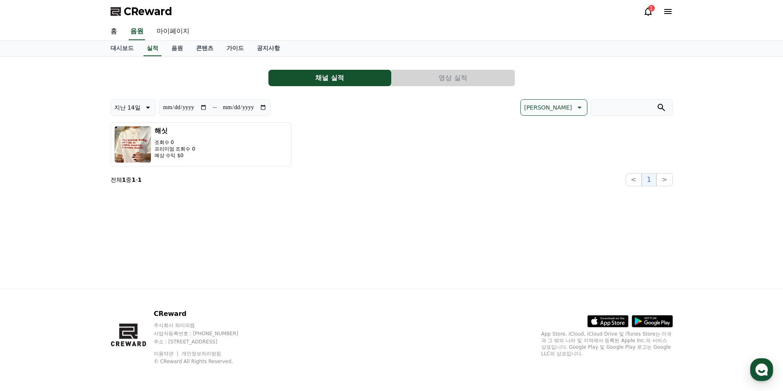
click at [169, 33] on link "마이페이지" at bounding box center [173, 31] width 46 height 17
select select "**********"
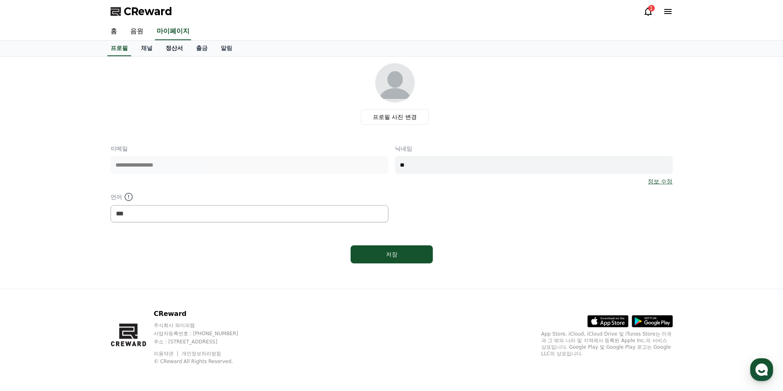
click at [172, 48] on link "정산서" at bounding box center [174, 49] width 30 height 16
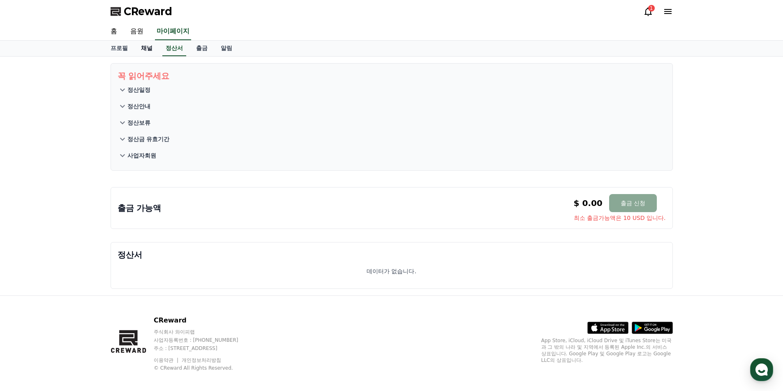
click at [144, 49] on link "채널" at bounding box center [146, 49] width 25 height 16
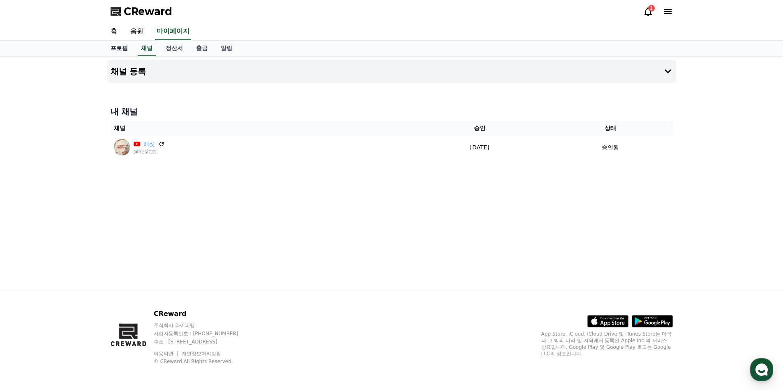
click at [124, 50] on link "프로필" at bounding box center [119, 49] width 30 height 16
select select "**********"
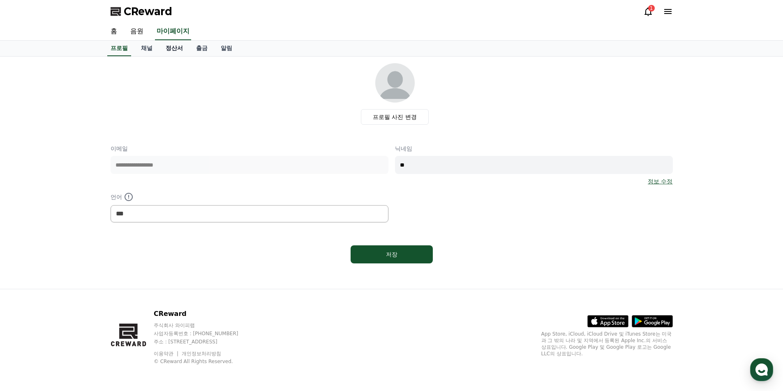
click at [179, 49] on link "정산서" at bounding box center [174, 49] width 30 height 16
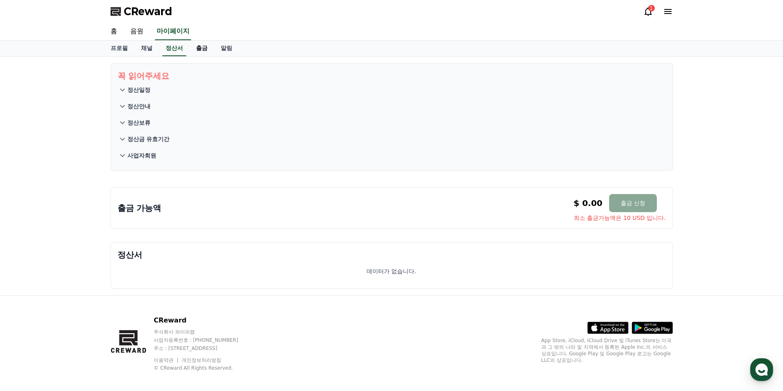
click at [198, 49] on link "출금" at bounding box center [201, 49] width 25 height 16
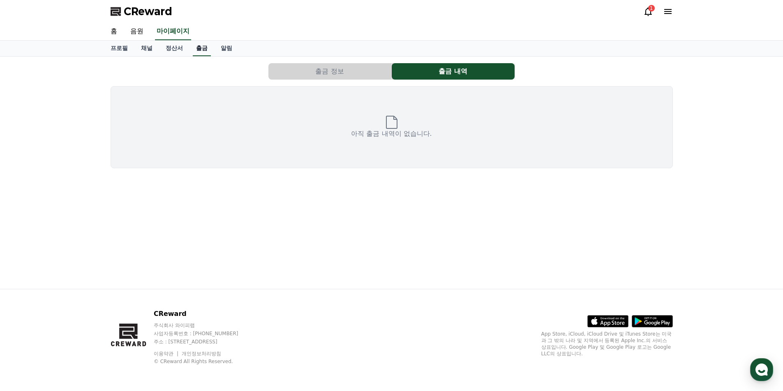
click at [210, 49] on link "출금" at bounding box center [202, 49] width 18 height 16
click at [222, 49] on link "알림" at bounding box center [226, 49] width 25 height 16
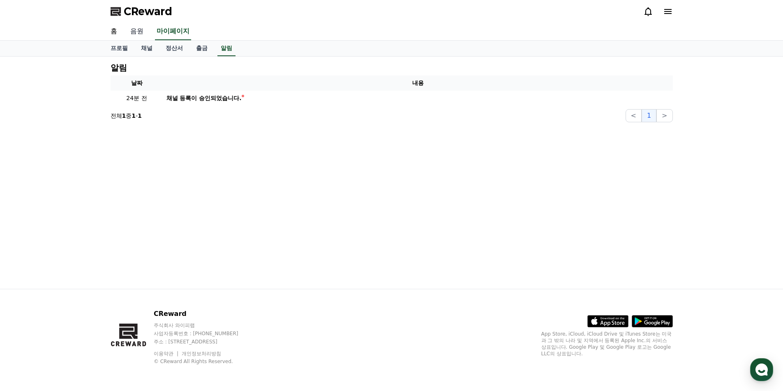
click at [134, 33] on link "음원" at bounding box center [137, 31] width 26 height 17
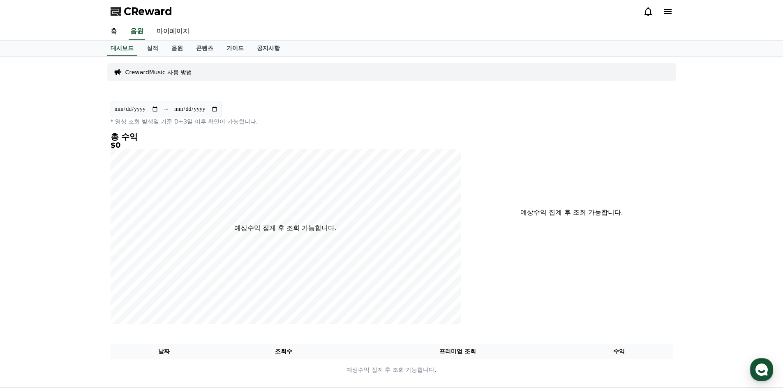
click at [0, 210] on div "**********" at bounding box center [391, 222] width 783 height 331
click at [132, 14] on span "CReward" at bounding box center [148, 11] width 48 height 13
